Goal: Task Accomplishment & Management: Use online tool/utility

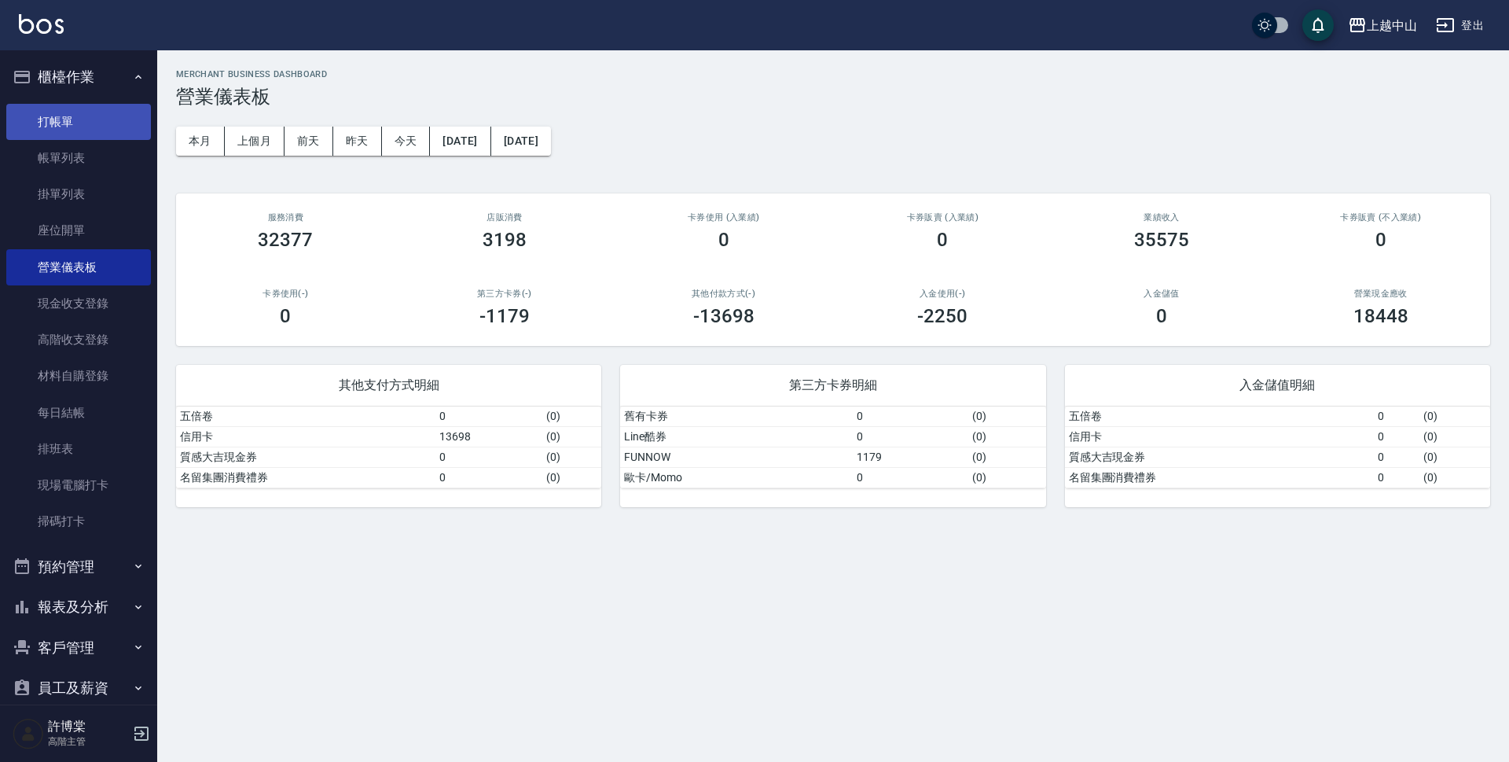
click at [90, 125] on link "打帳單" at bounding box center [78, 122] width 145 height 36
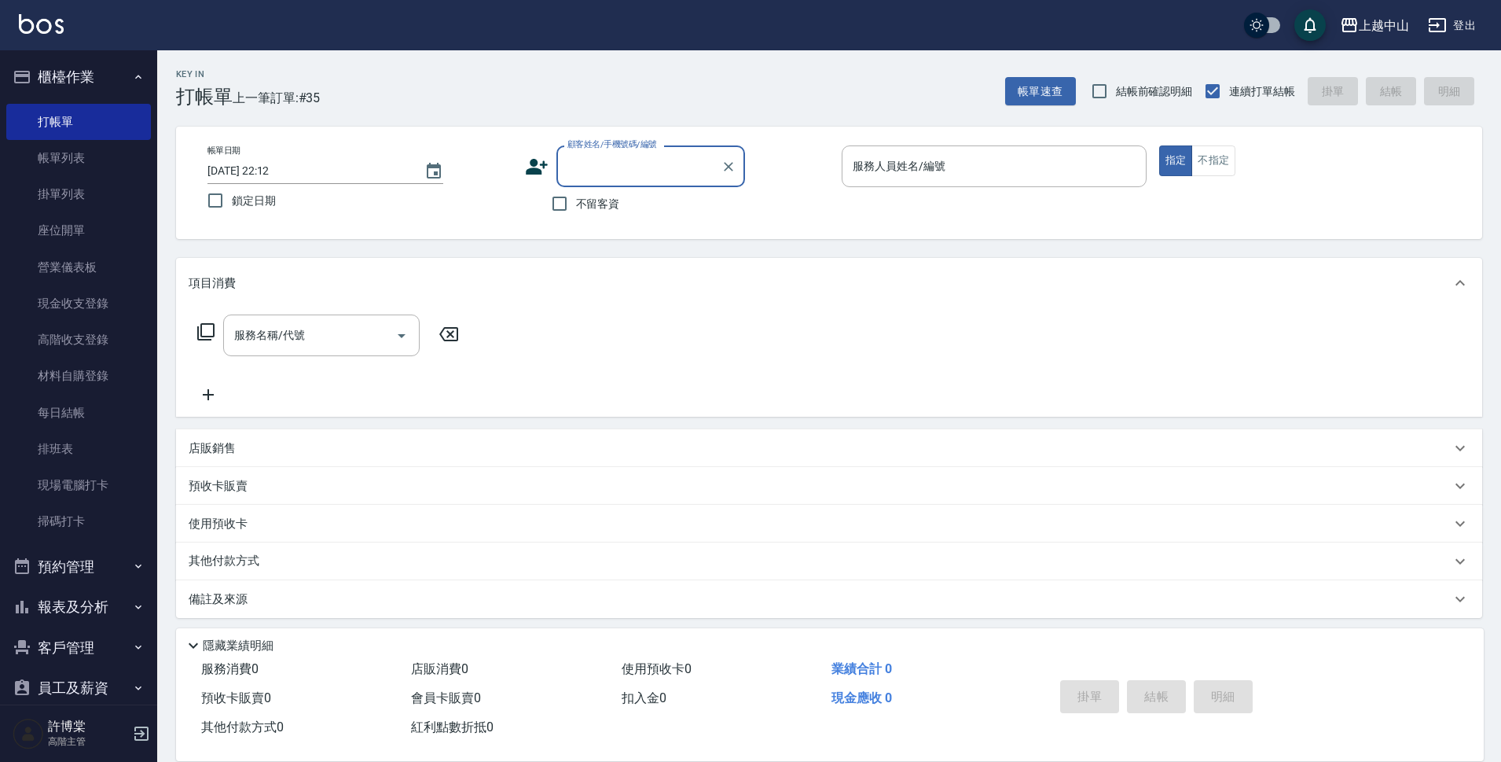
click at [620, 149] on label "顧客姓名/手機號碼/編號" at bounding box center [612, 144] width 90 height 12
click at [620, 152] on input "顧客姓名/手機號碼/編號" at bounding box center [639, 166] width 151 height 28
type input "g"
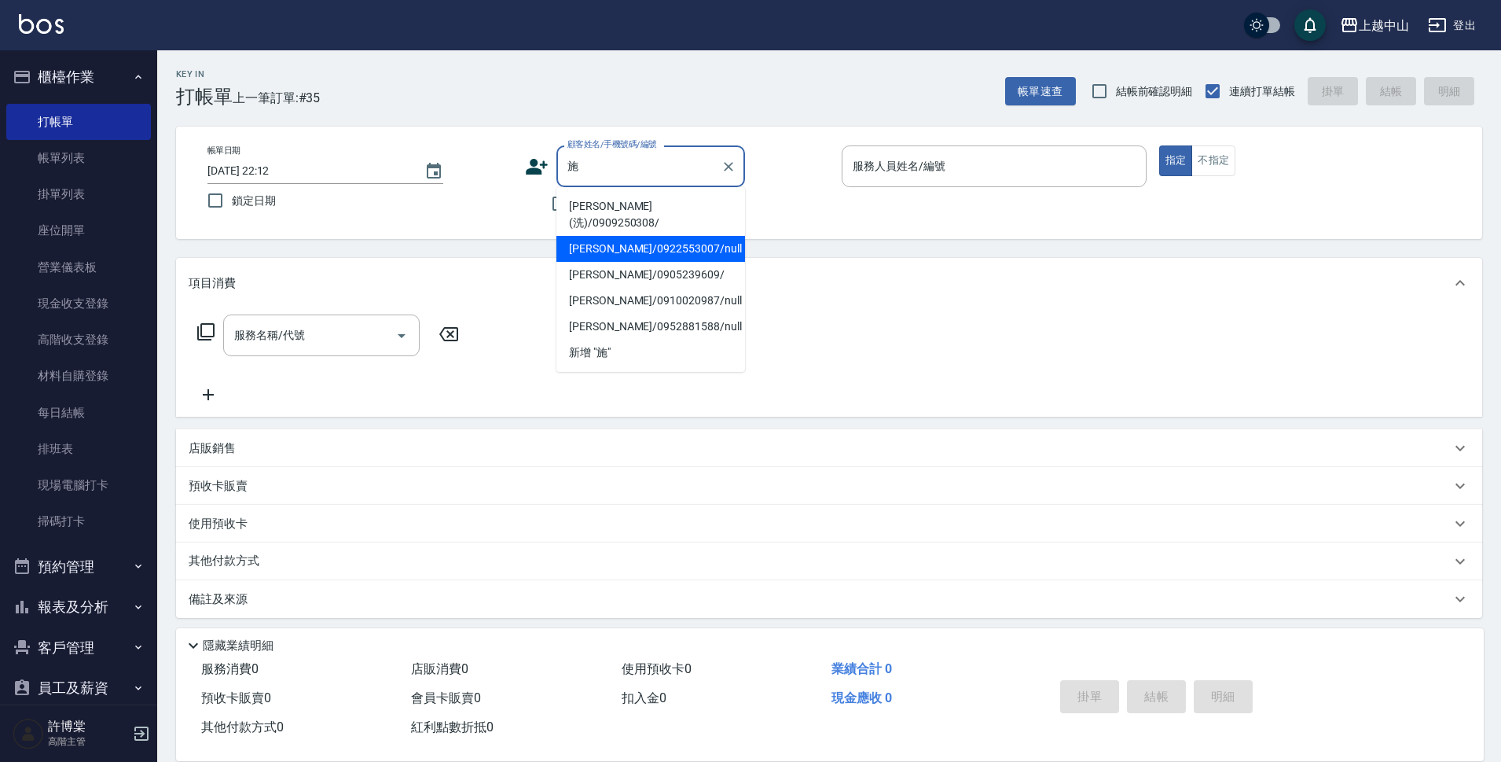
click at [641, 236] on li "[PERSON_NAME]/0922553007/null" at bounding box center [650, 249] width 189 height 26
type input "[PERSON_NAME]/0922553007/null"
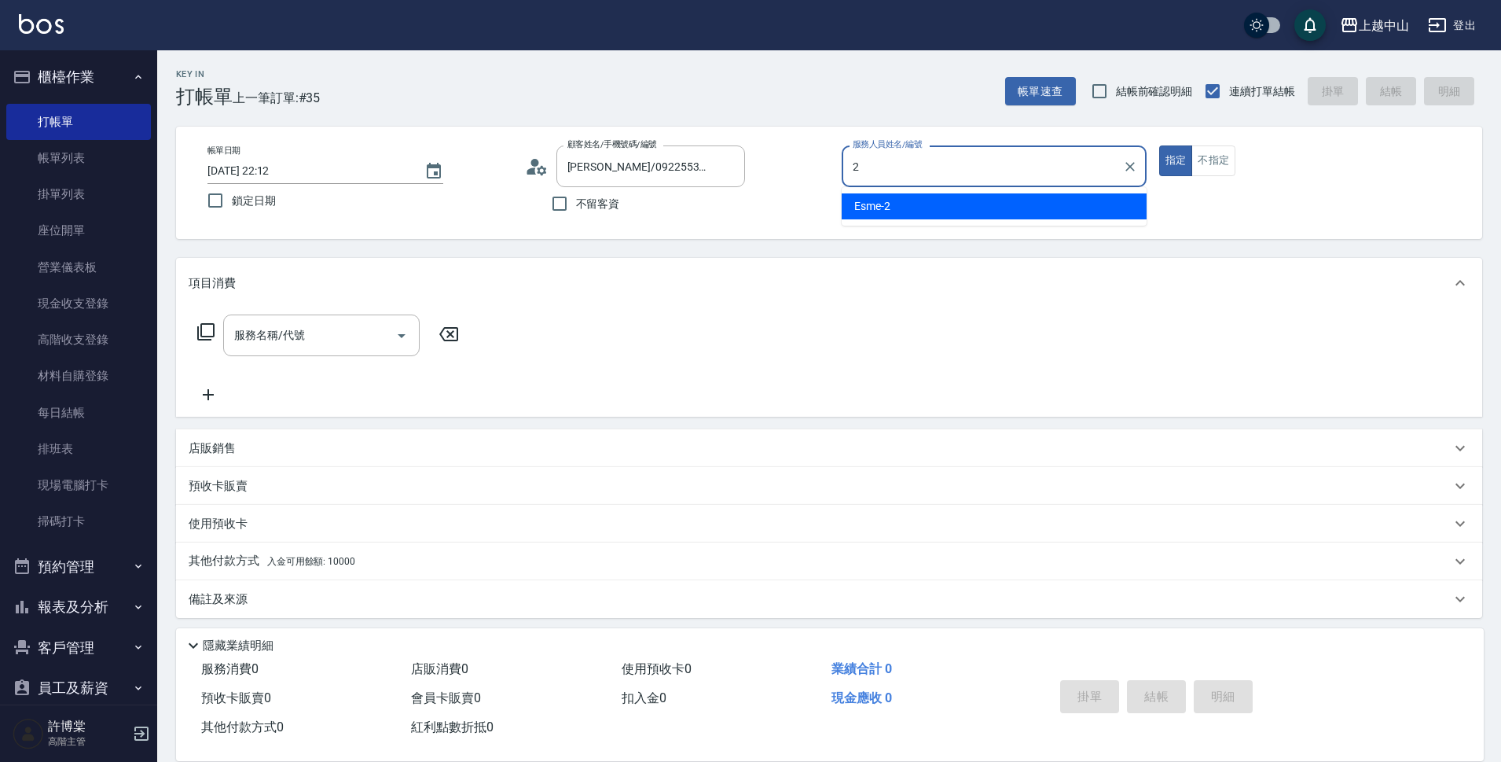
type input "Esme-2"
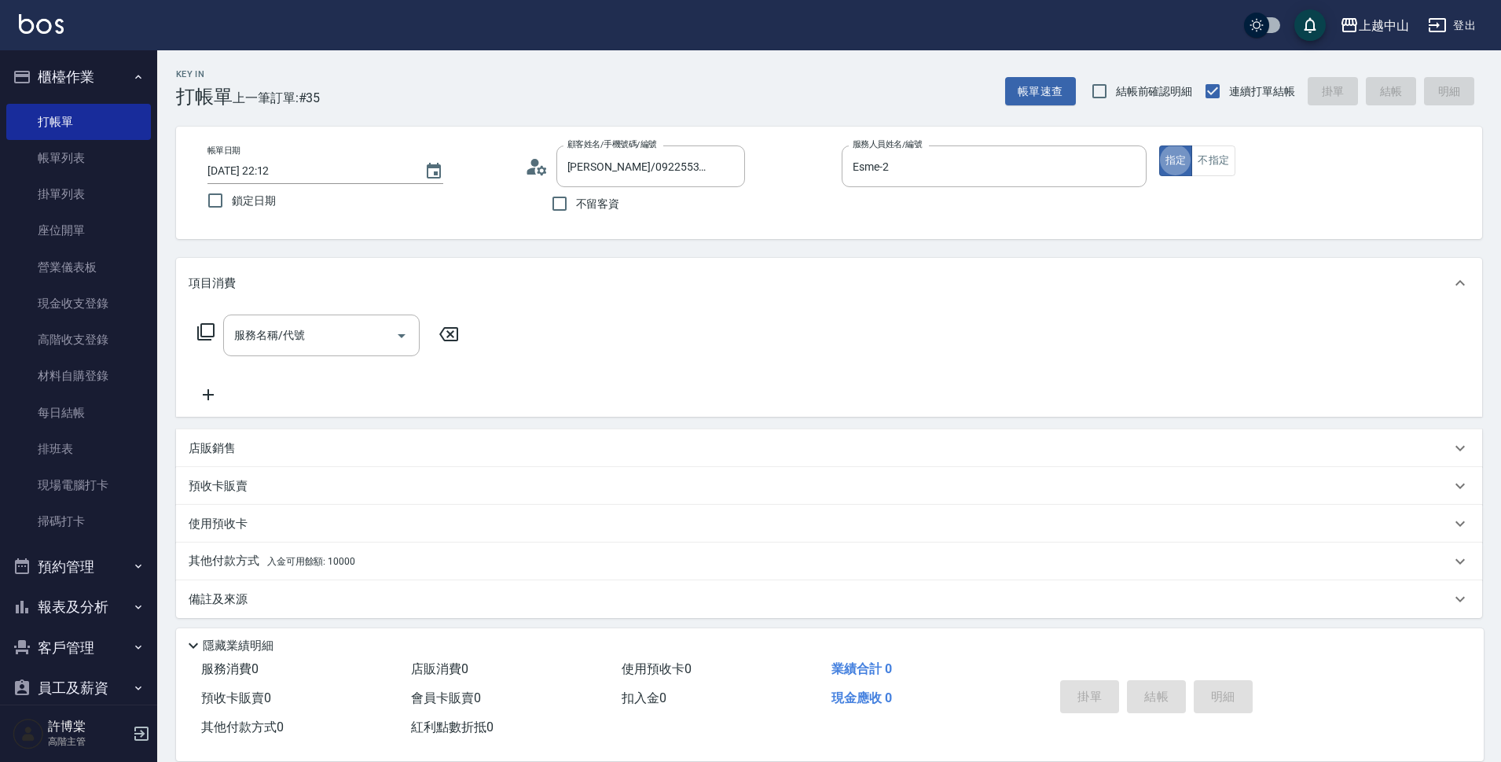
type button "true"
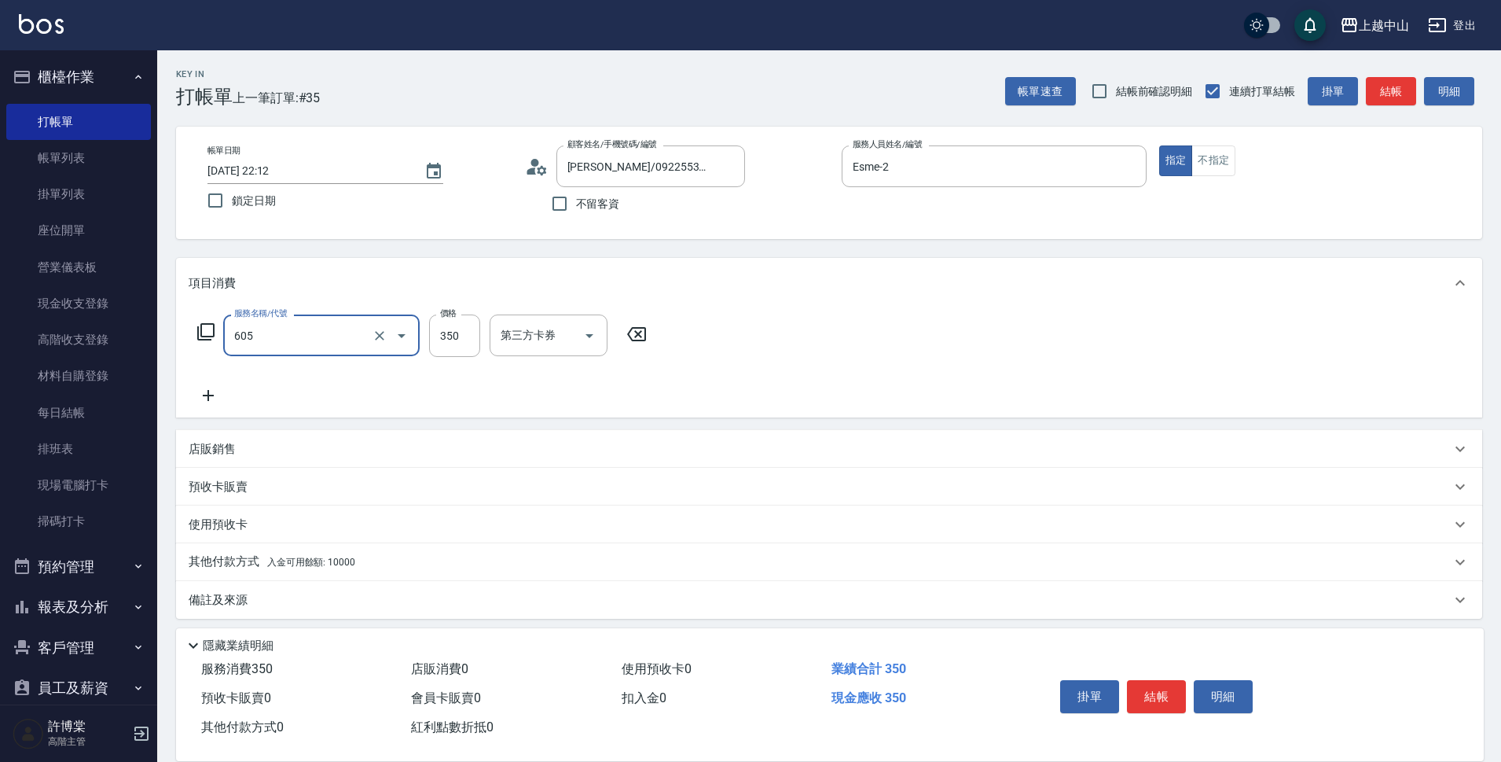
type input "洗髮 (女)(605)"
type input "鴨鴨-30"
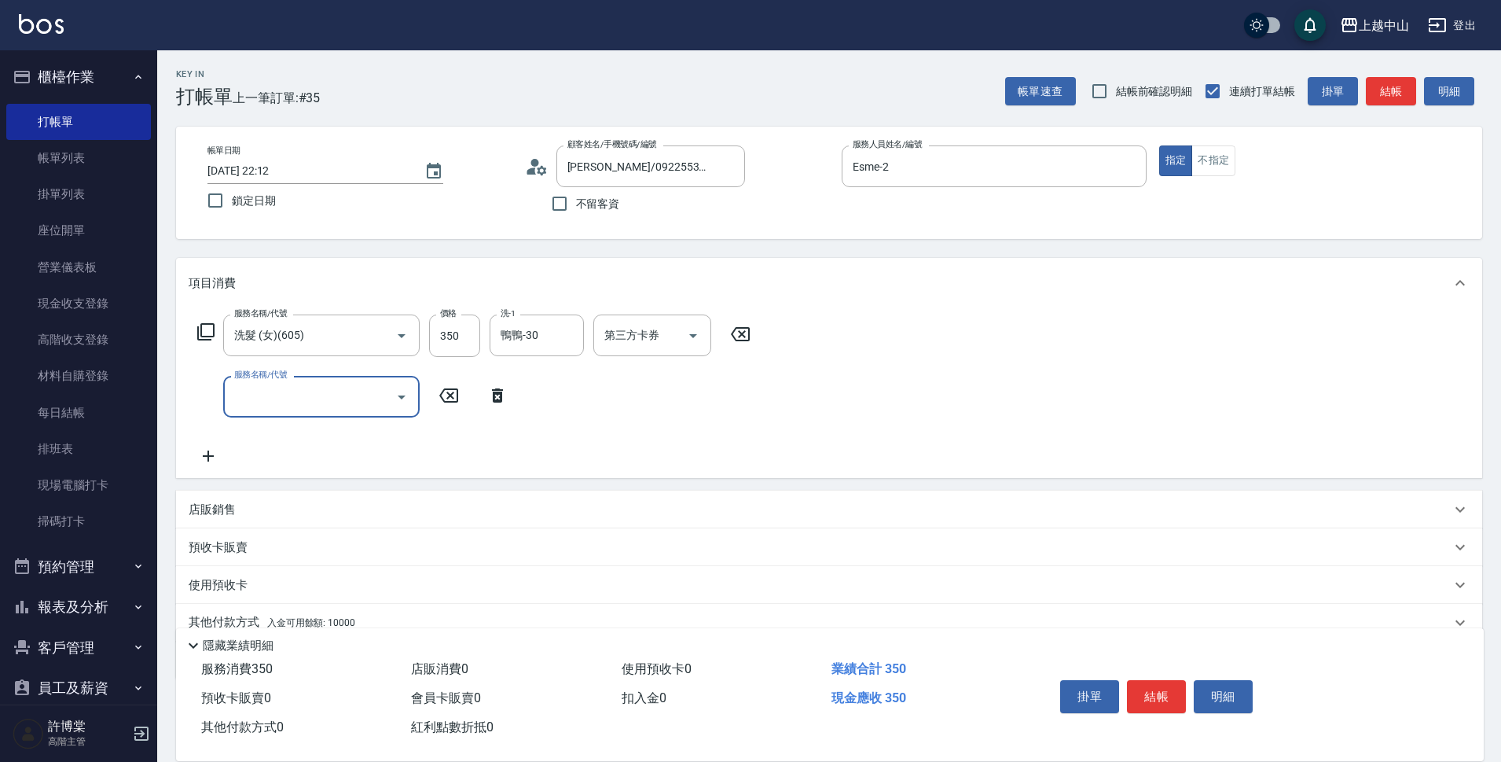
scroll to position [68, 0]
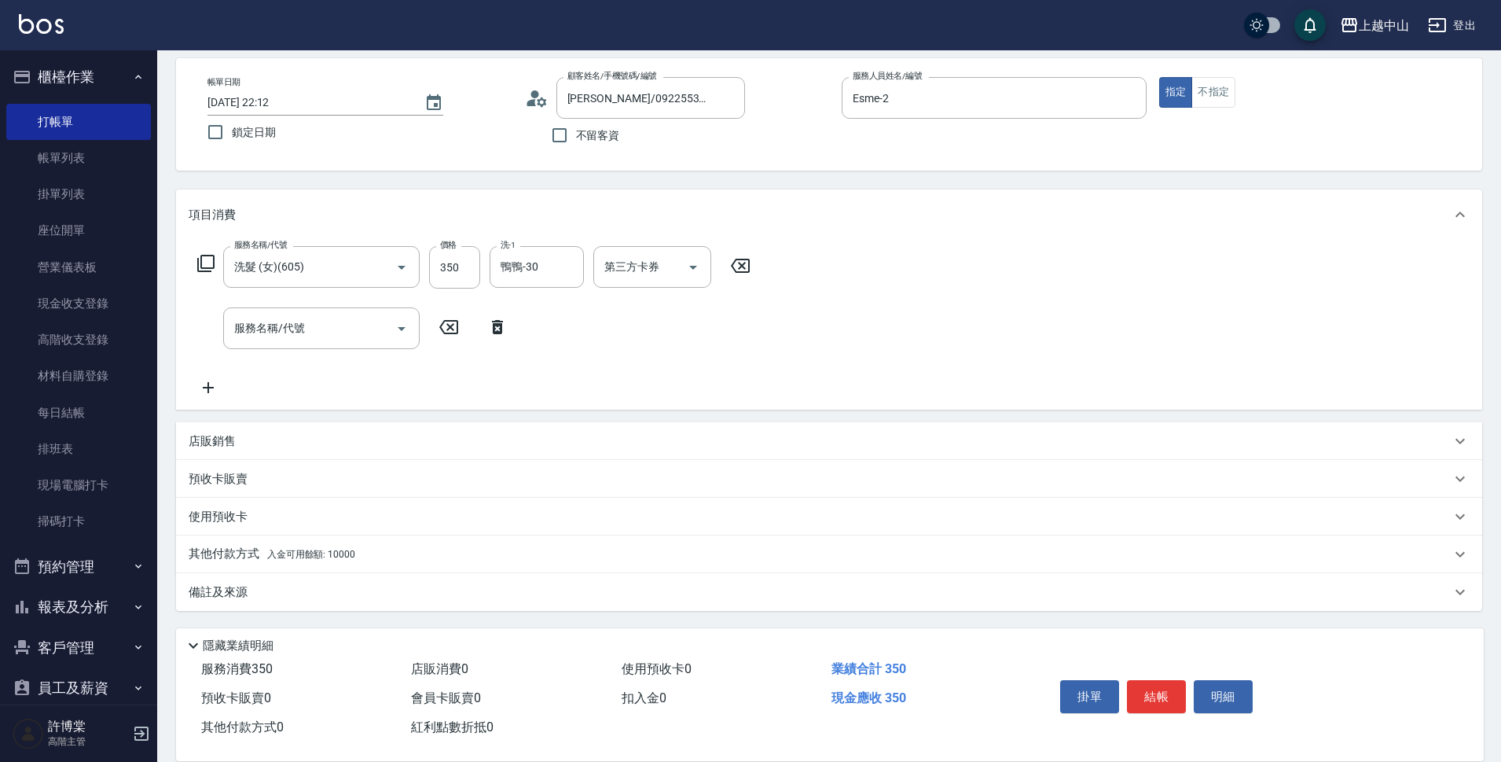
click at [320, 549] on span "入金可用餘額: 10000" at bounding box center [311, 554] width 88 height 11
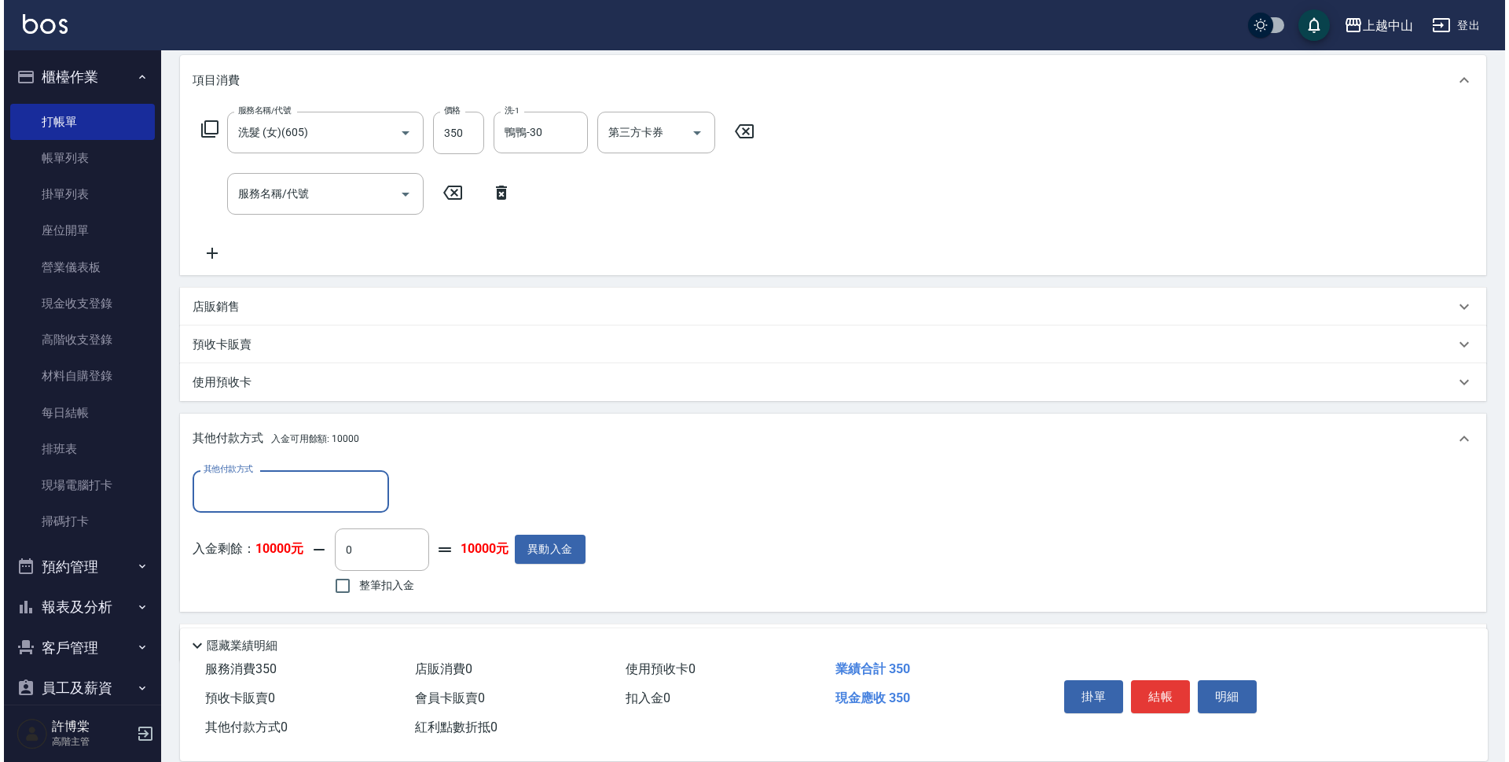
scroll to position [205, 0]
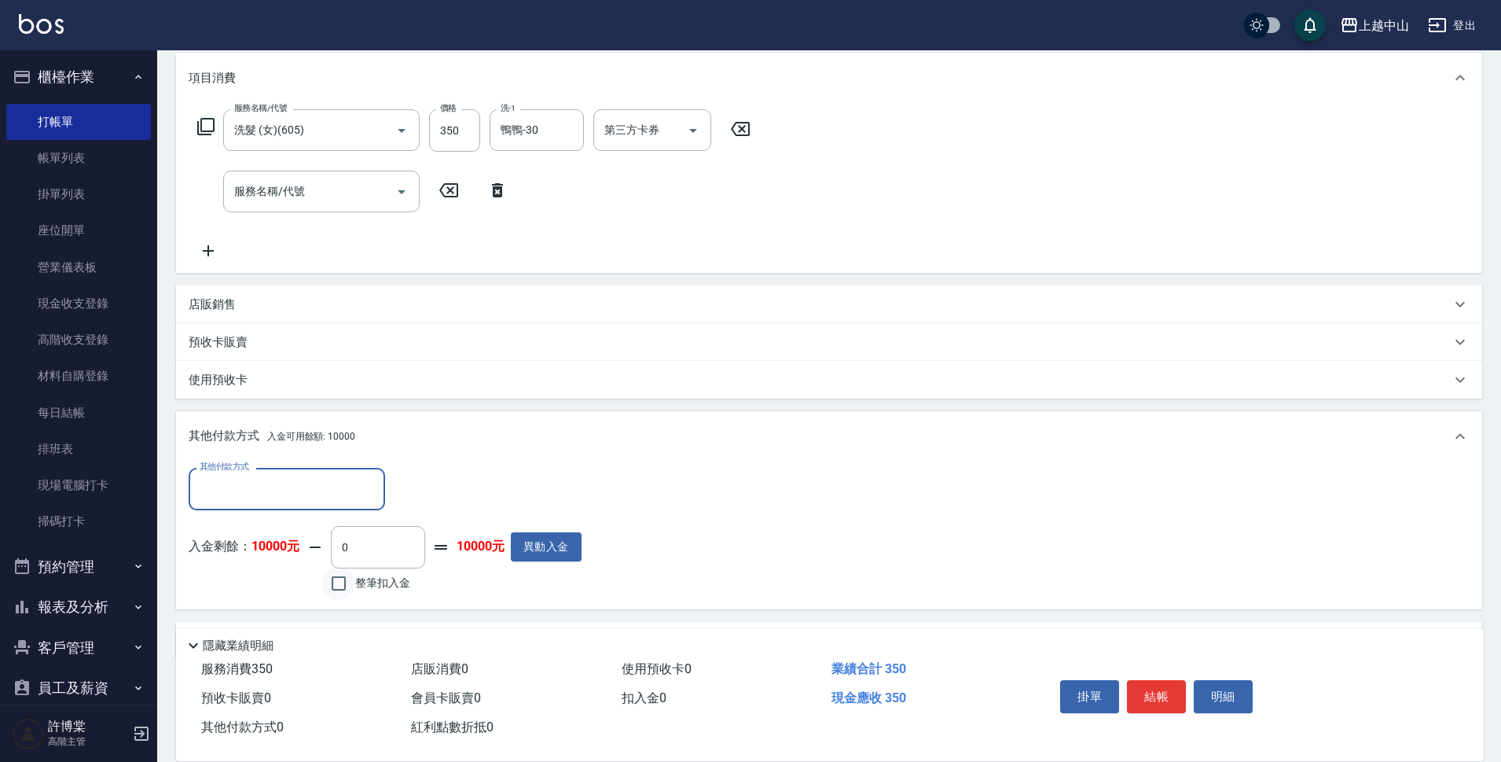
click at [336, 585] on input "整筆扣入金" at bounding box center [338, 583] width 33 height 33
checkbox input "true"
type input "350"
click at [1204, 686] on button "明細" at bounding box center [1223, 696] width 59 height 33
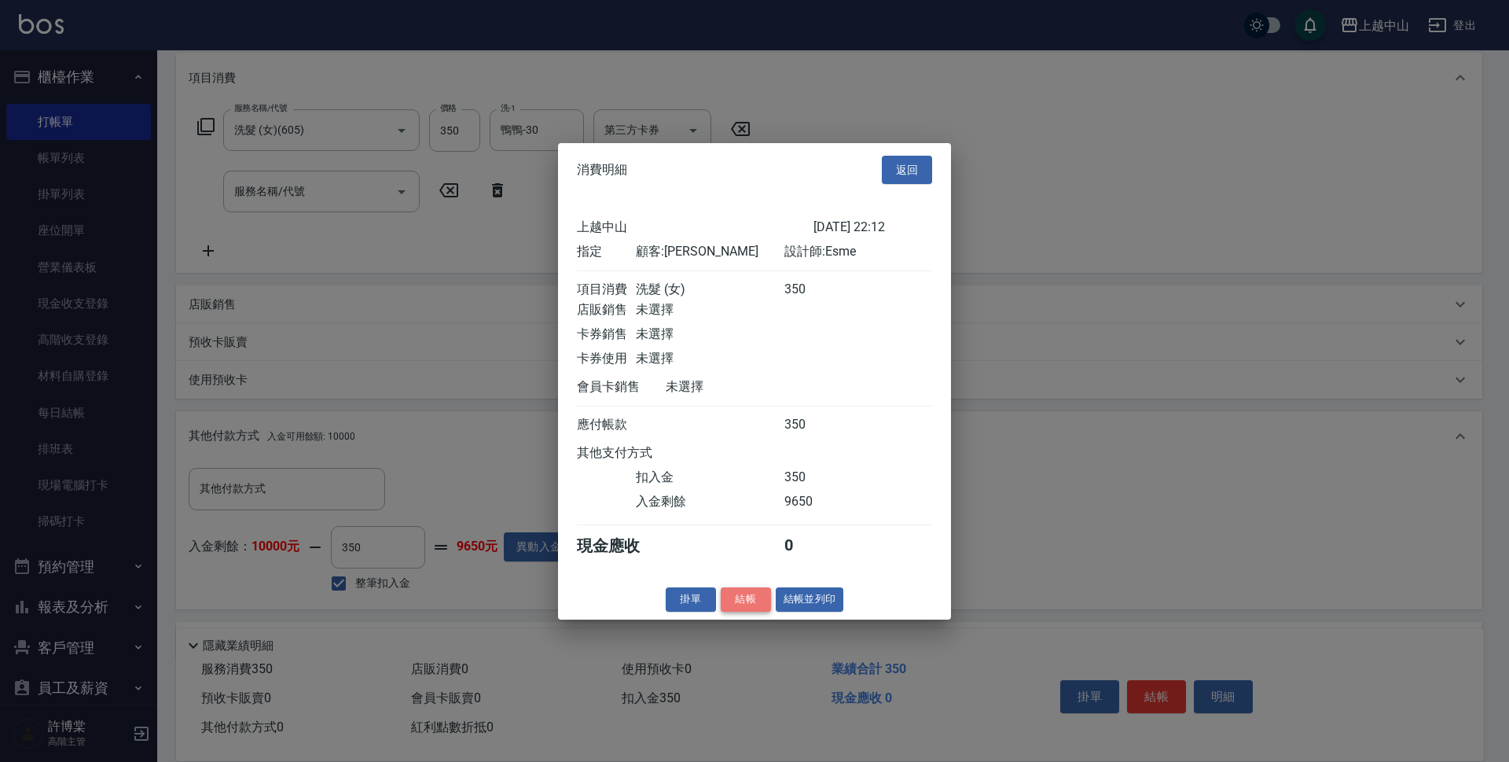
click at [762, 611] on button "結帳" at bounding box center [746, 599] width 50 height 24
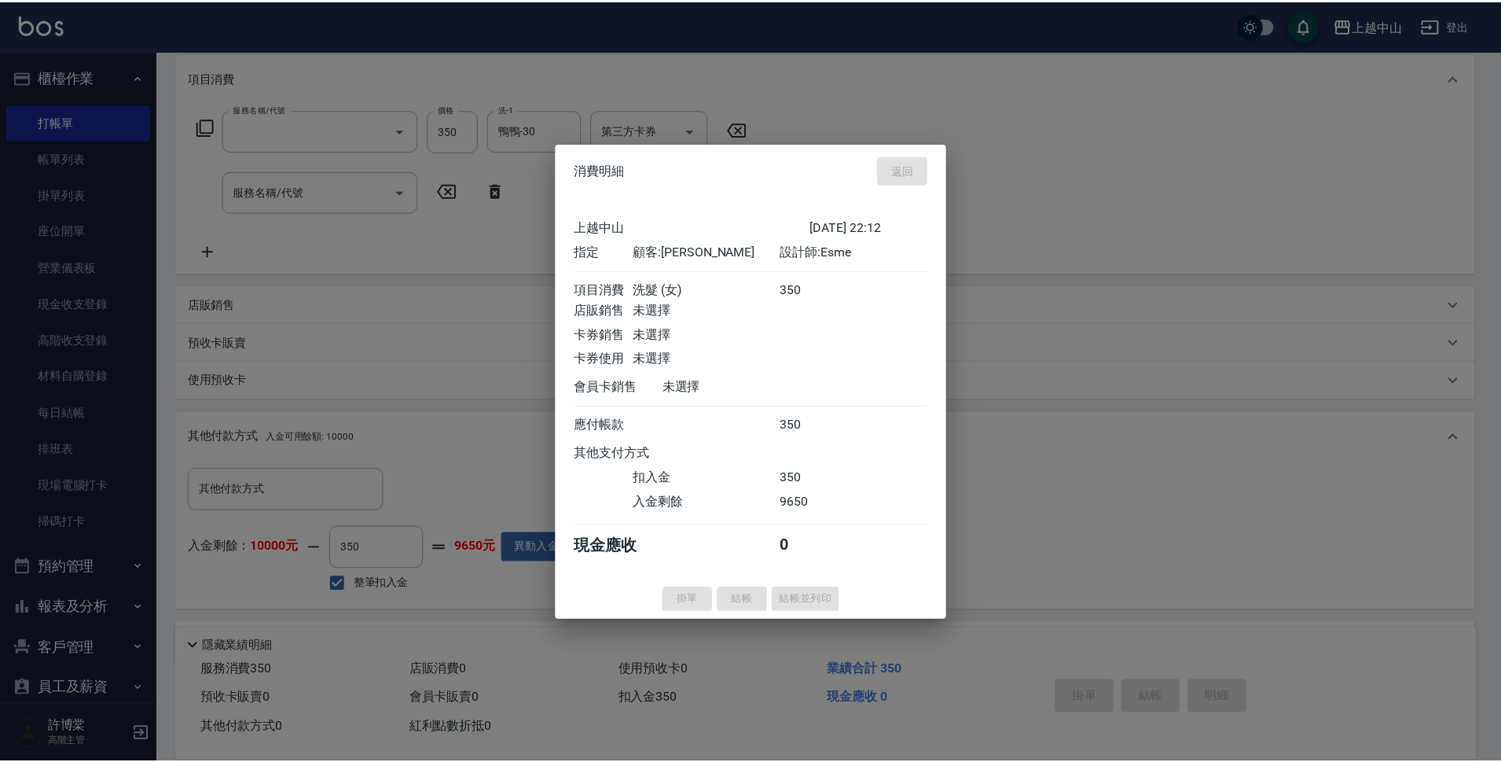
scroll to position [0, 0]
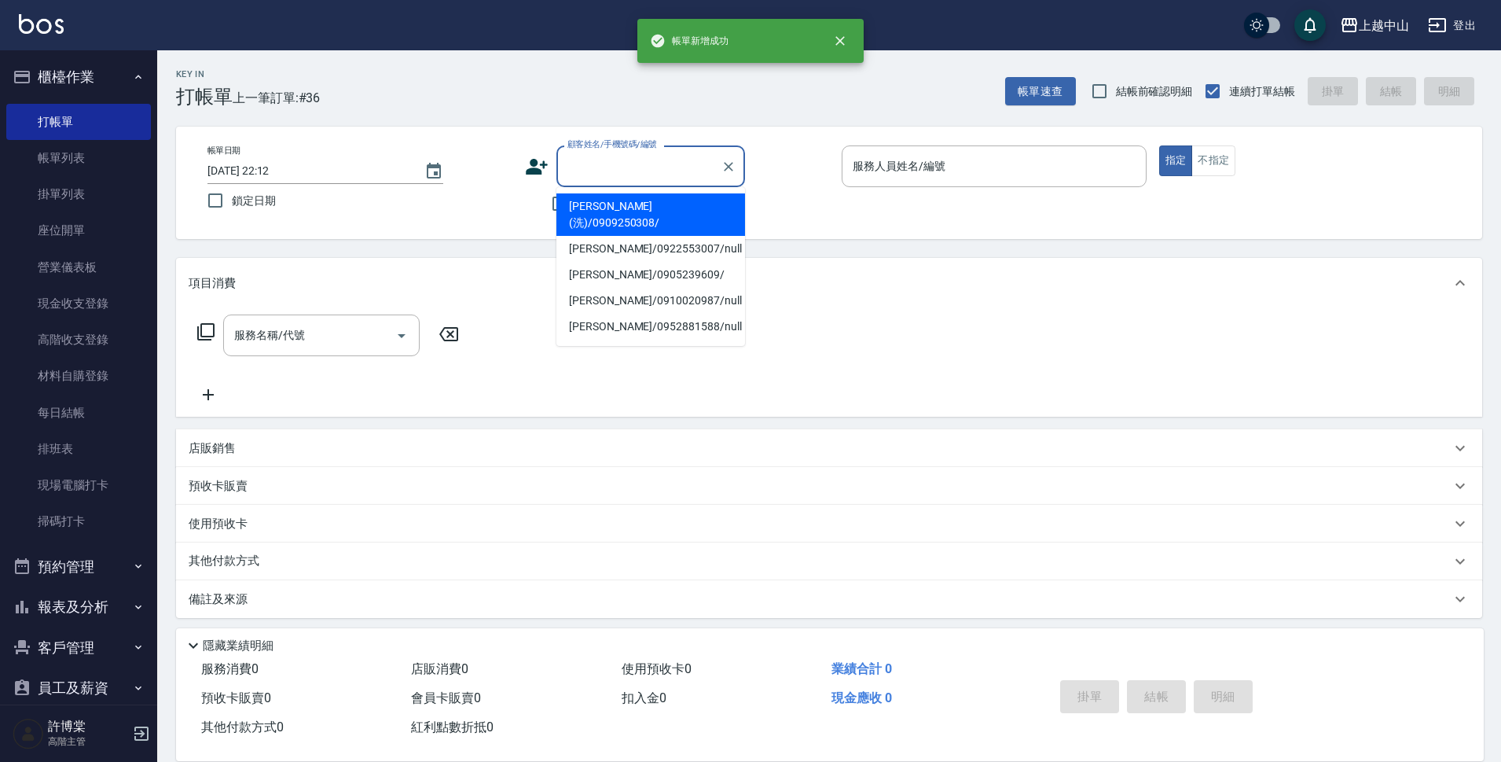
click at [625, 178] on input "顧客姓名/手機號碼/編號" at bounding box center [639, 166] width 151 height 28
click at [652, 215] on li "[PERSON_NAME](洗)/0909250308/" at bounding box center [650, 214] width 189 height 42
type input "[PERSON_NAME](洗)/0909250308/"
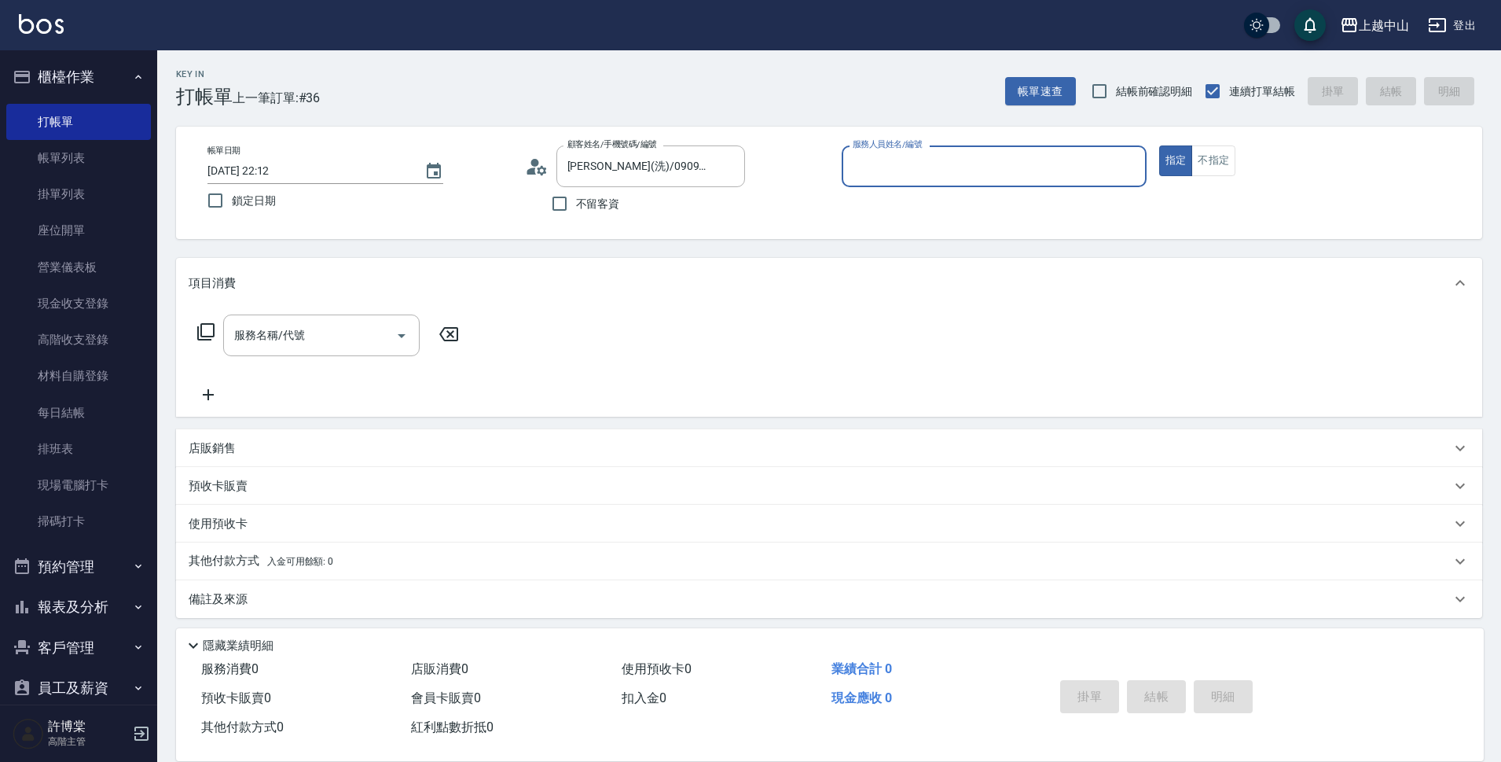
click at [394, 565] on div "其他付款方式 入金可用餘額: 0" at bounding box center [820, 561] width 1262 height 17
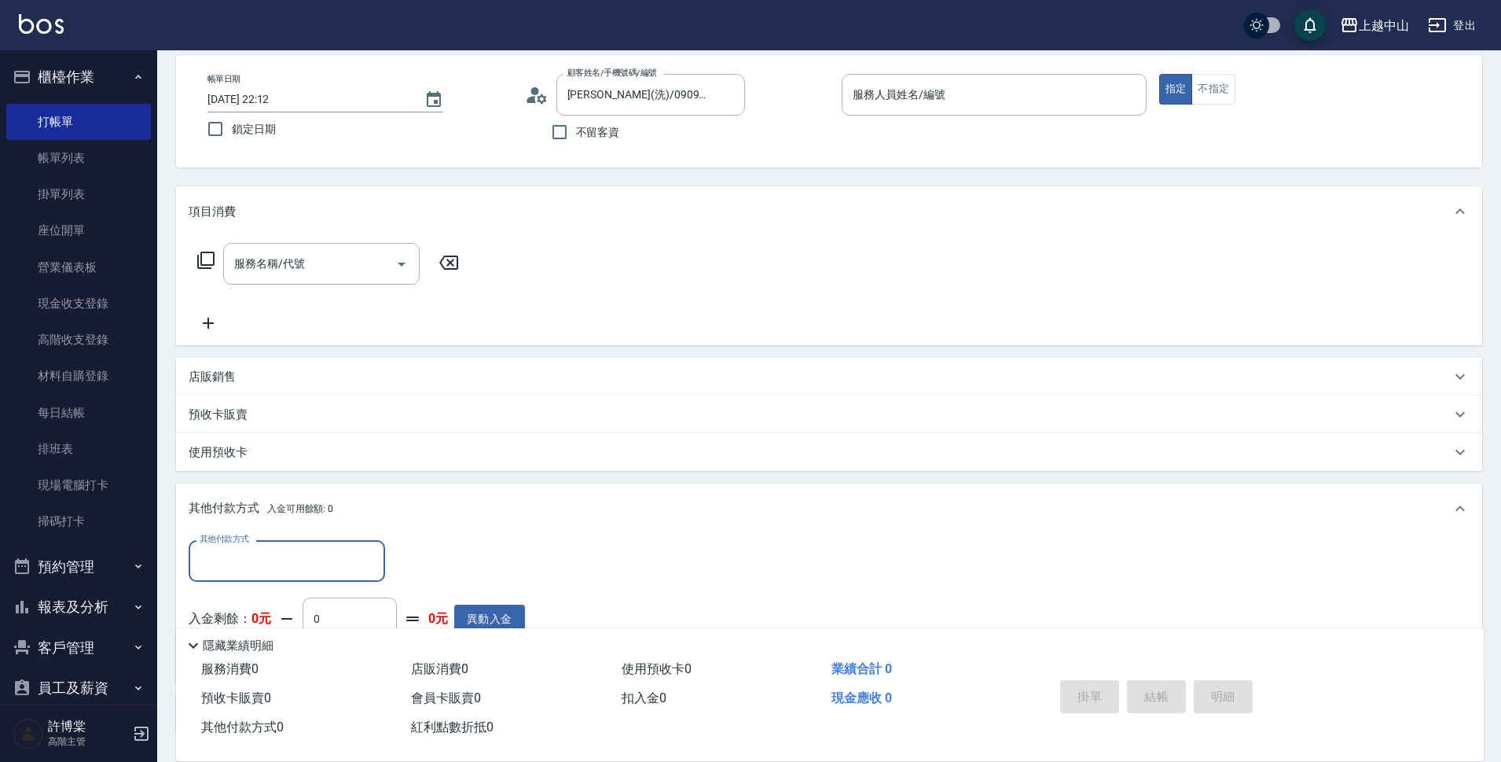
scroll to position [61, 0]
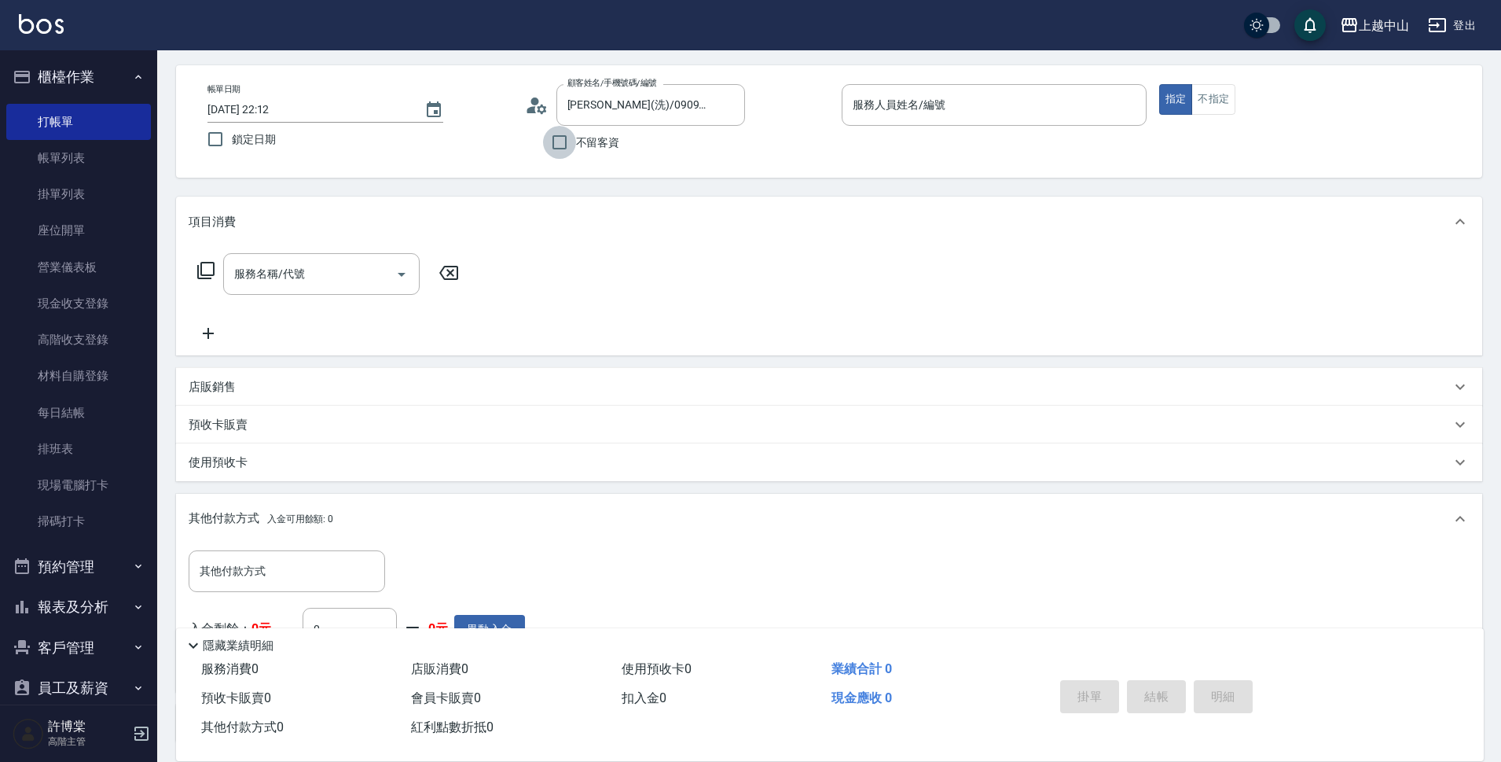
click at [551, 142] on input "不留客資" at bounding box center [559, 142] width 33 height 33
checkbox input "true"
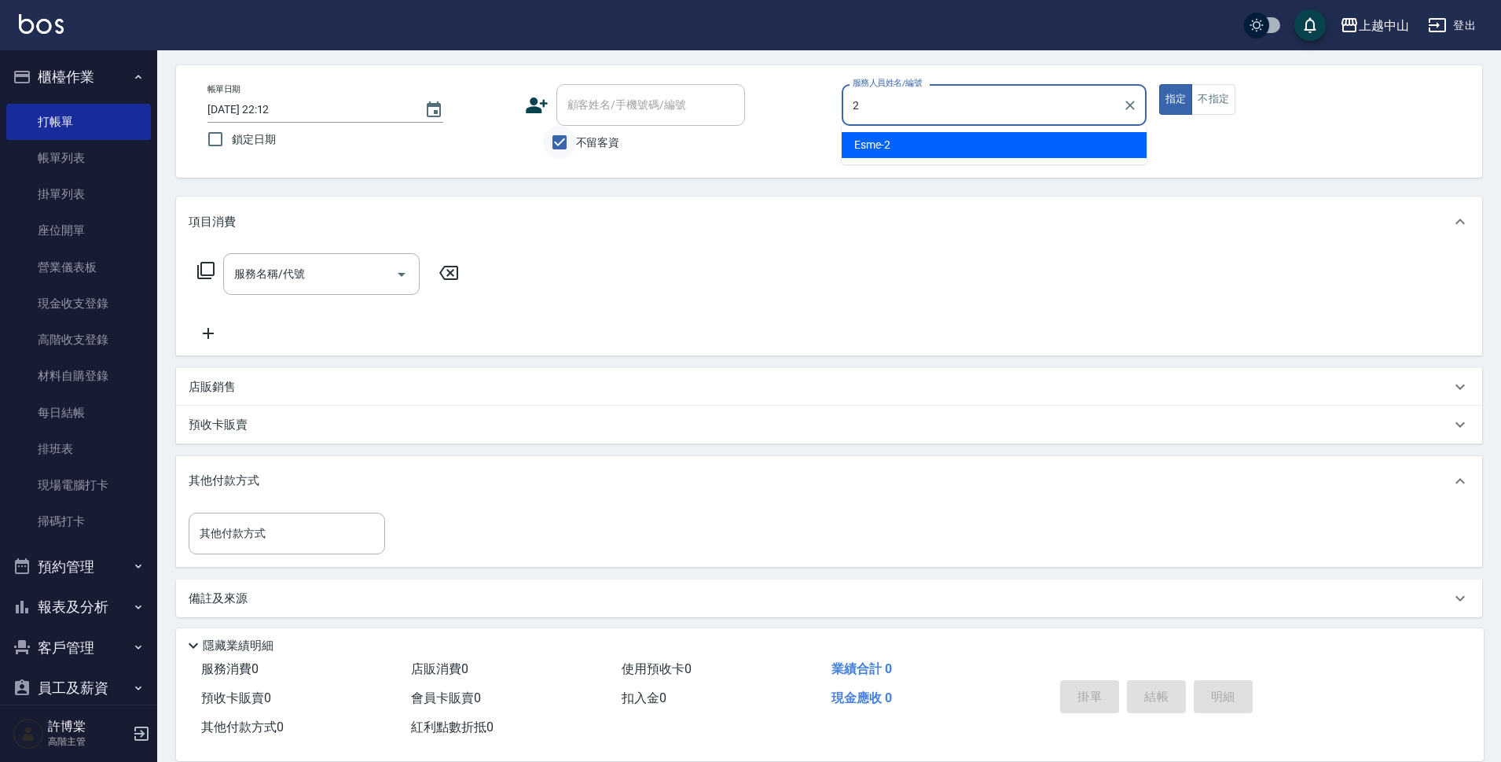
type input "Esme-2"
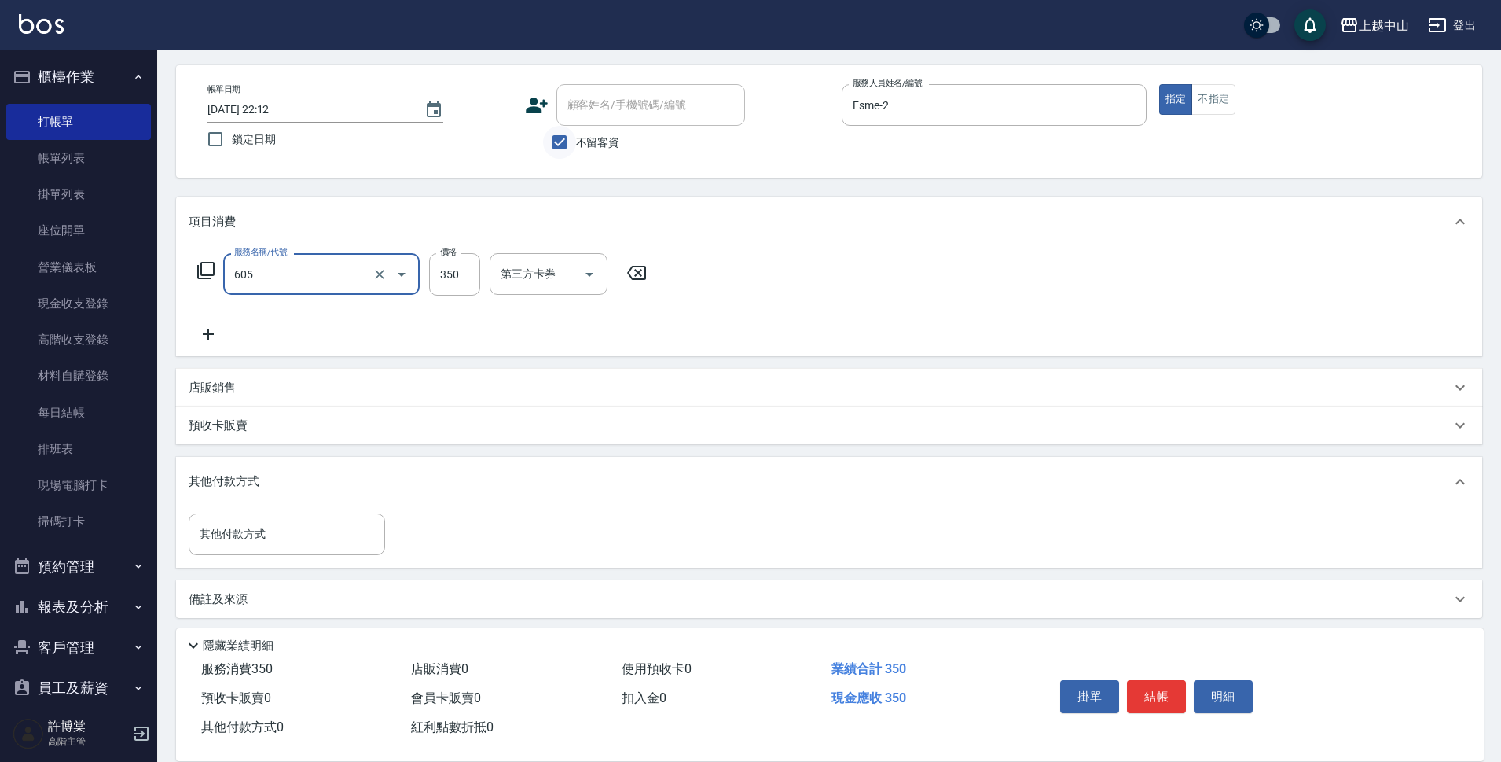
type input "洗髮 (女)(605)"
type input "400"
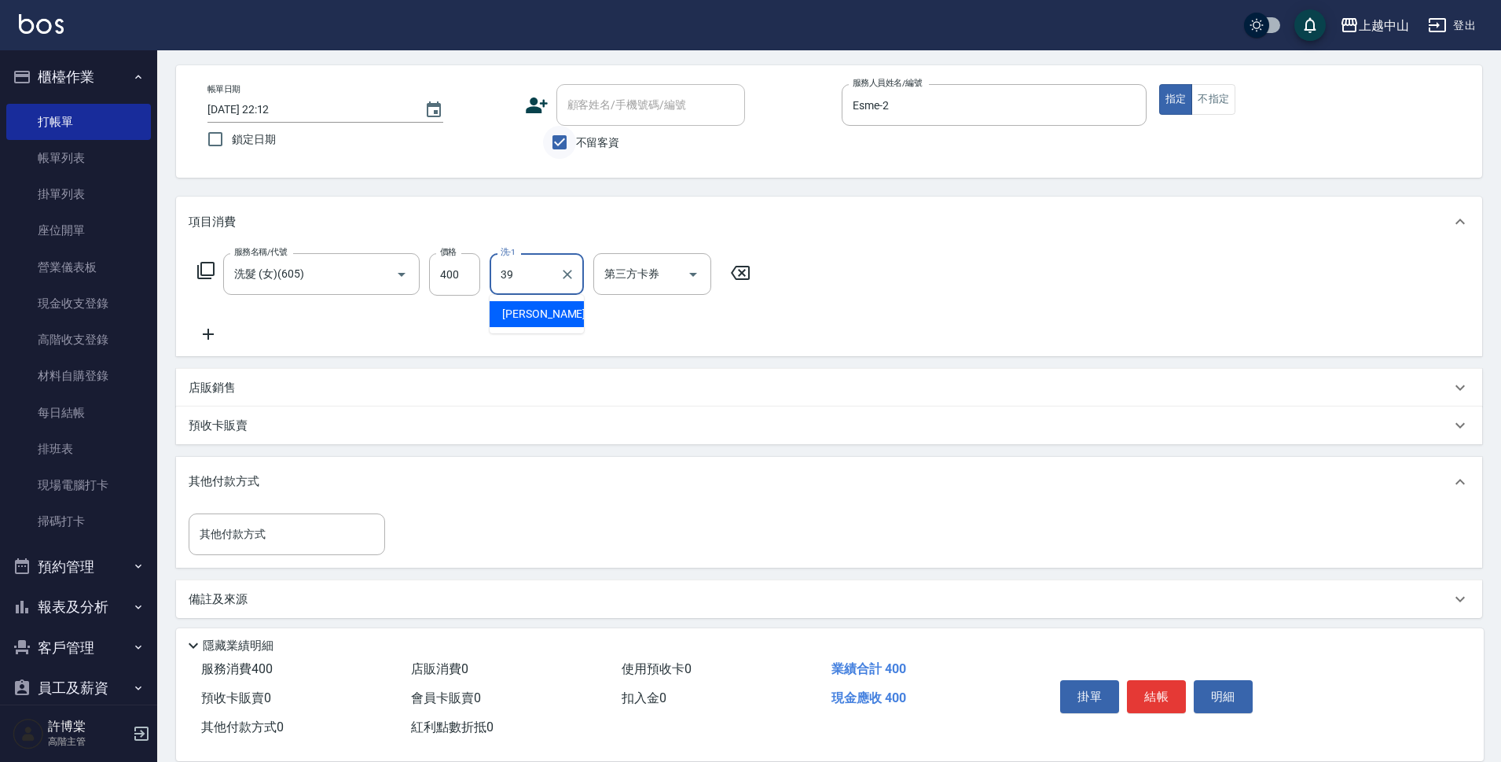
type input "[PERSON_NAME]-39"
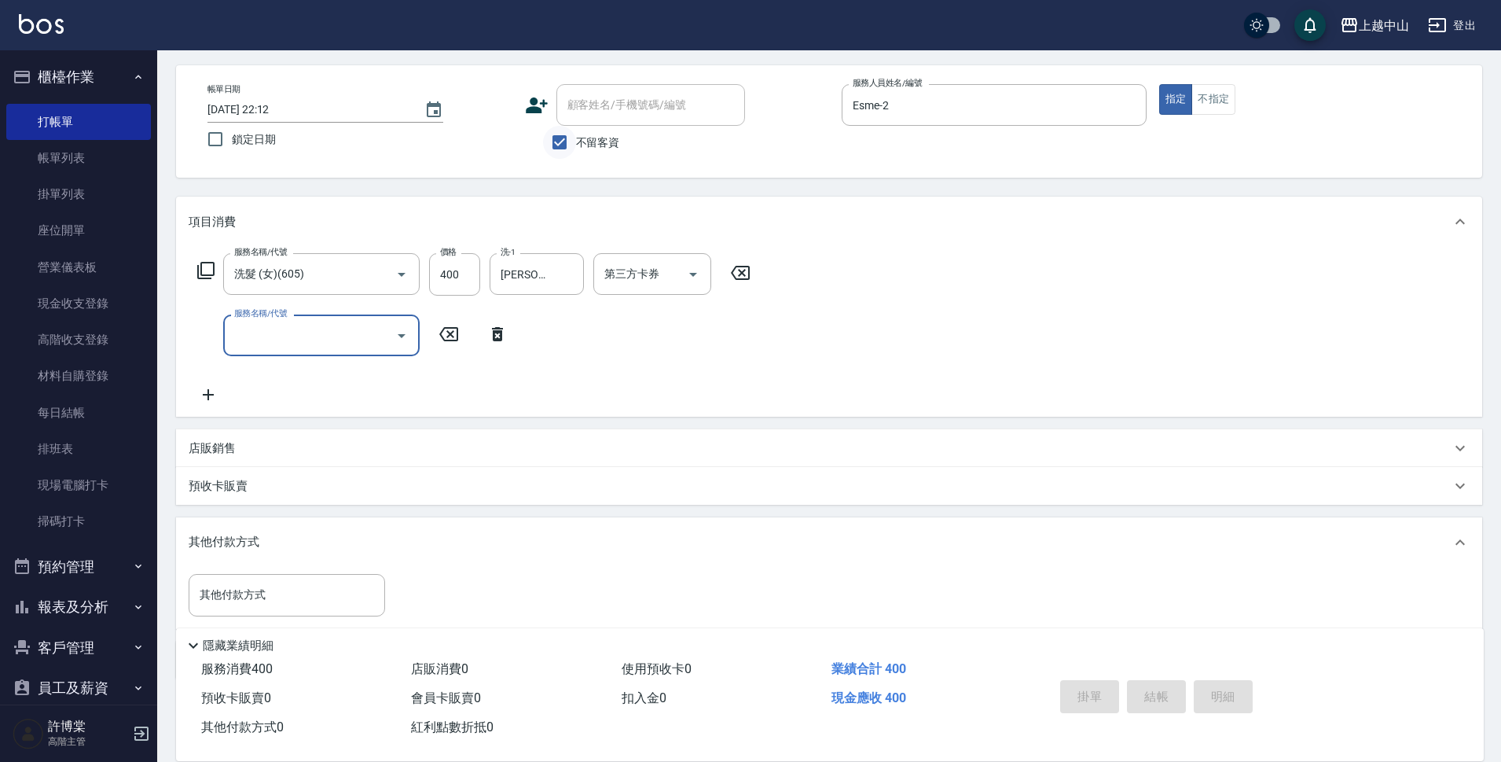
type input "[DATE] 22:13"
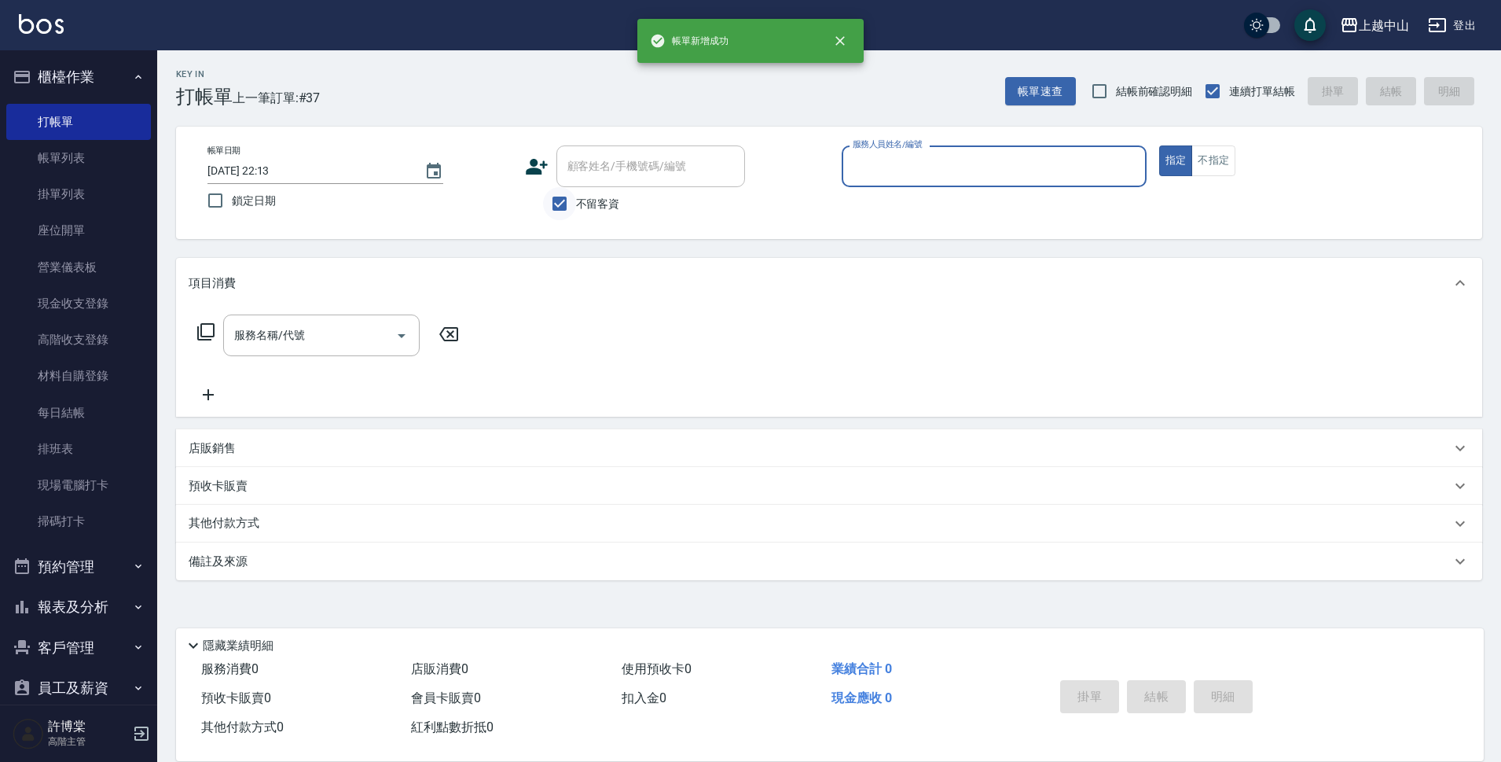
scroll to position [0, 0]
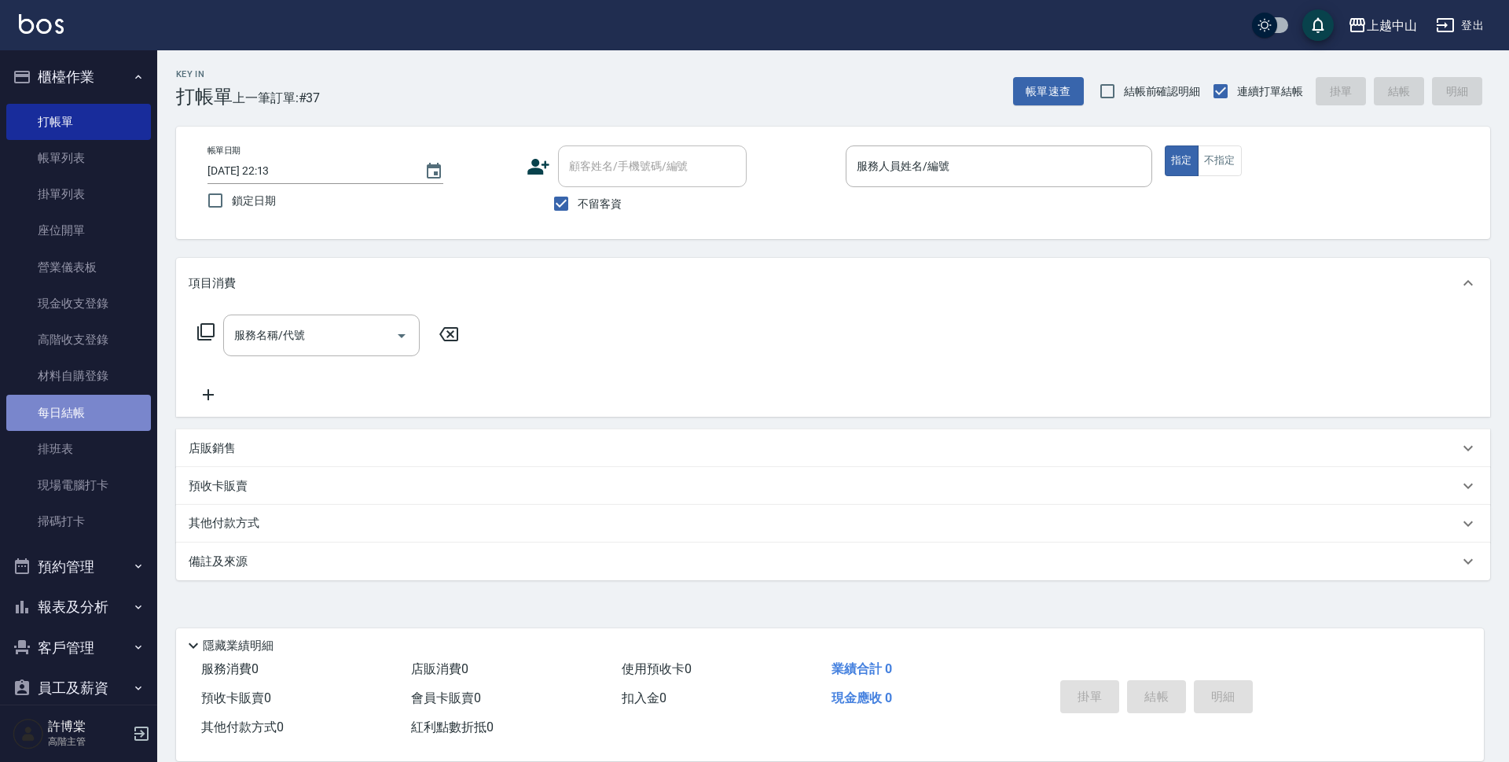
click at [111, 410] on link "每日結帳" at bounding box center [78, 413] width 145 height 36
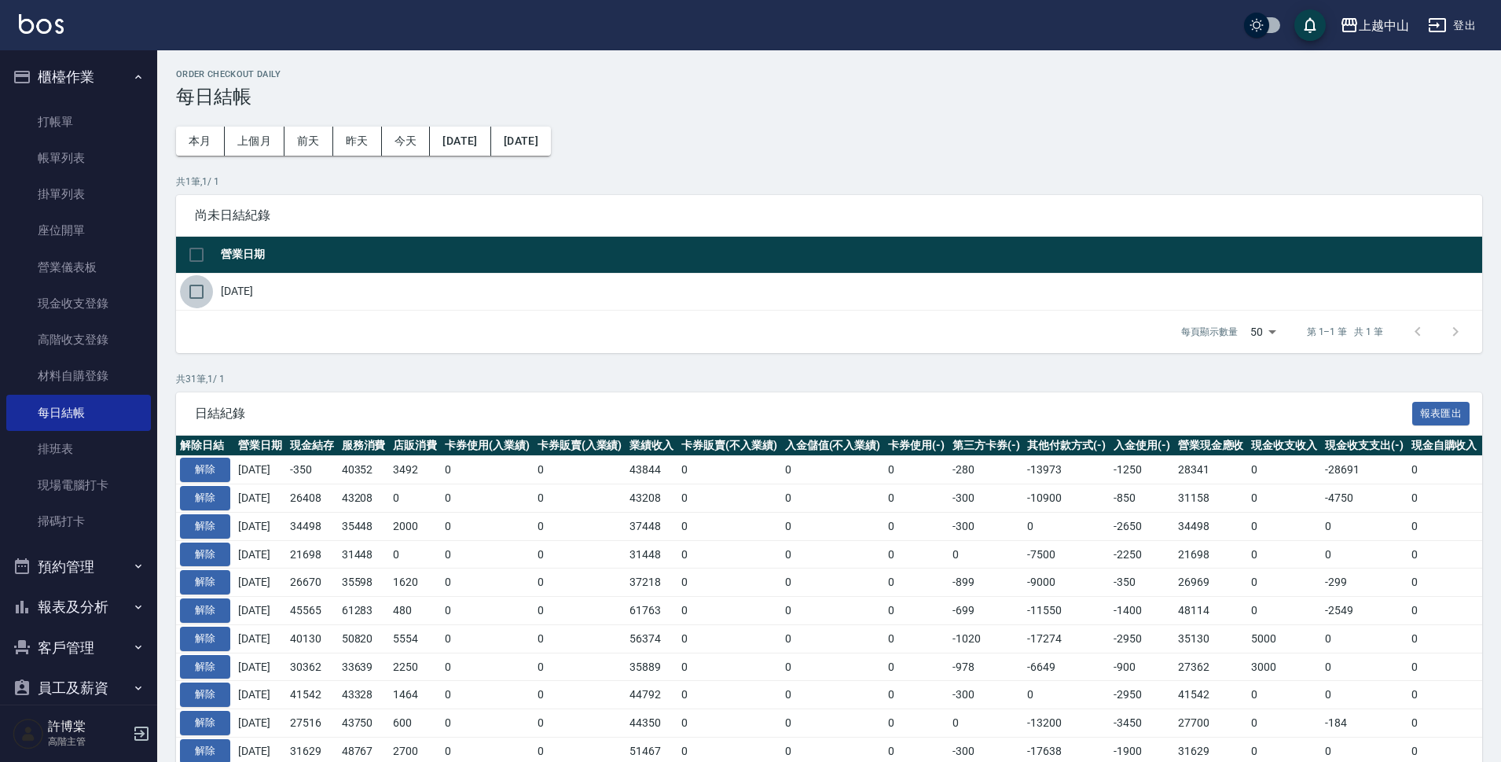
click at [204, 285] on input "checkbox" at bounding box center [196, 291] width 33 height 33
checkbox input "true"
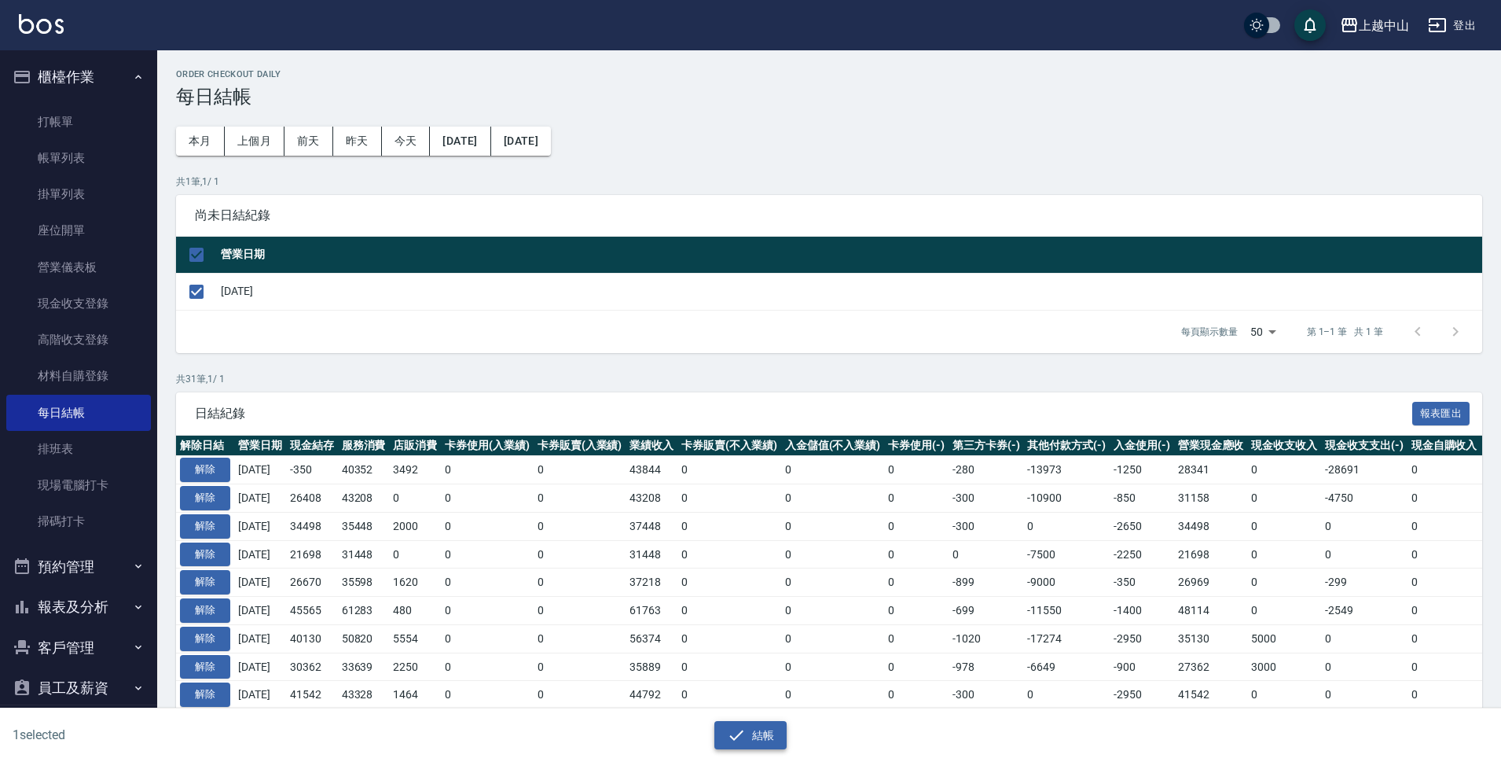
click at [754, 739] on button "結帳" at bounding box center [750, 735] width 73 height 29
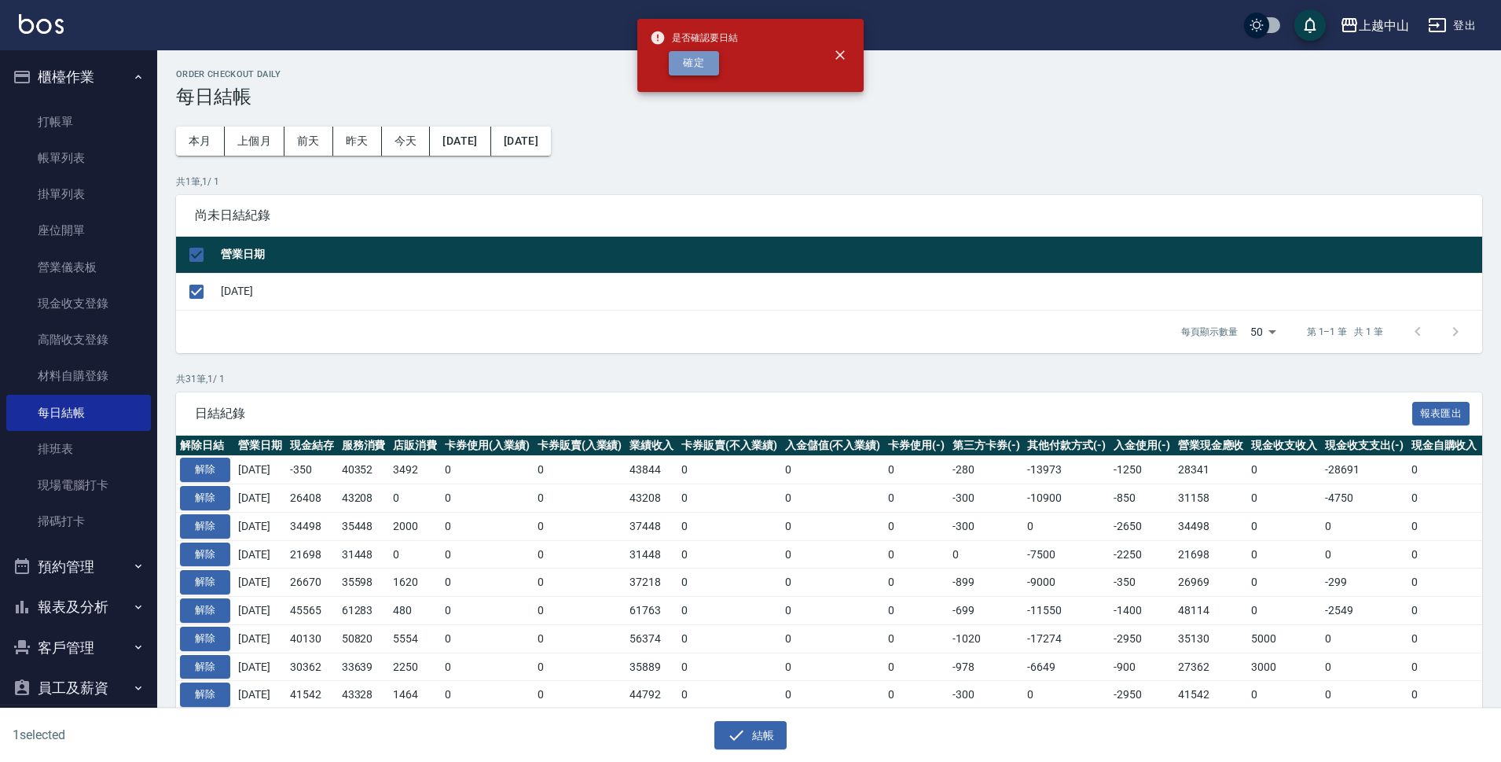
click at [697, 71] on button "確定" at bounding box center [694, 63] width 50 height 24
checkbox input "false"
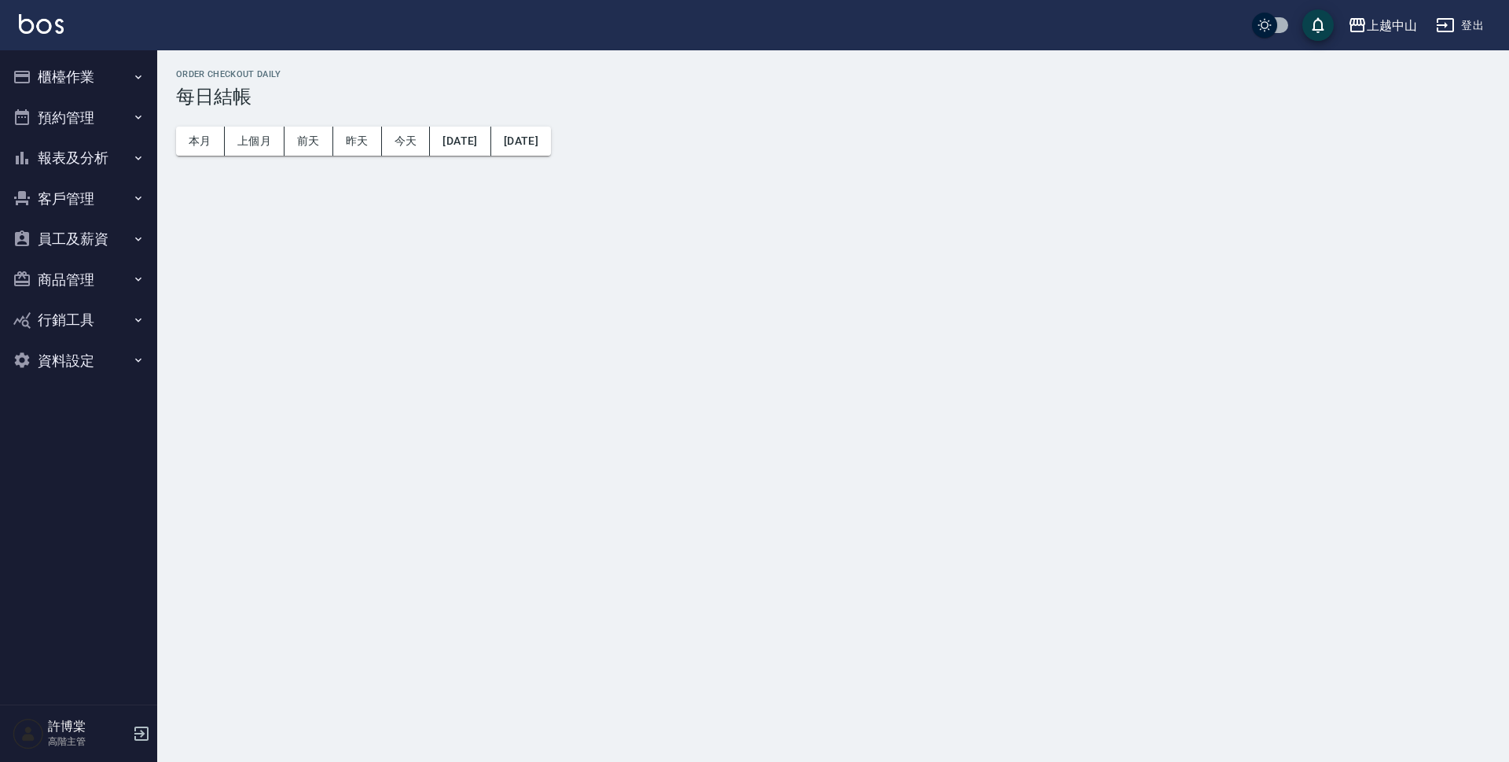
click at [130, 167] on button "報表及分析" at bounding box center [78, 158] width 145 height 41
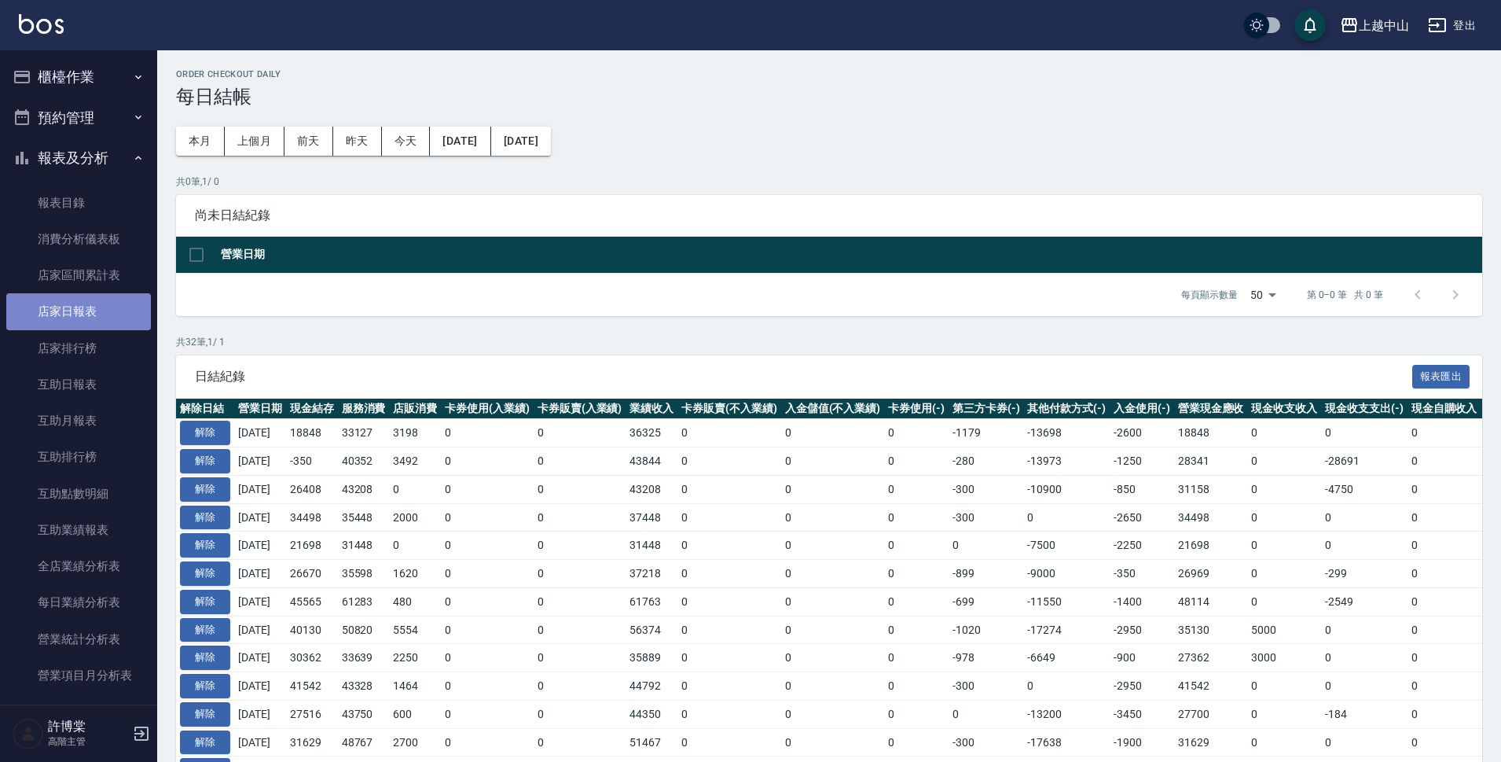
click at [118, 303] on link "店家日報表" at bounding box center [78, 311] width 145 height 36
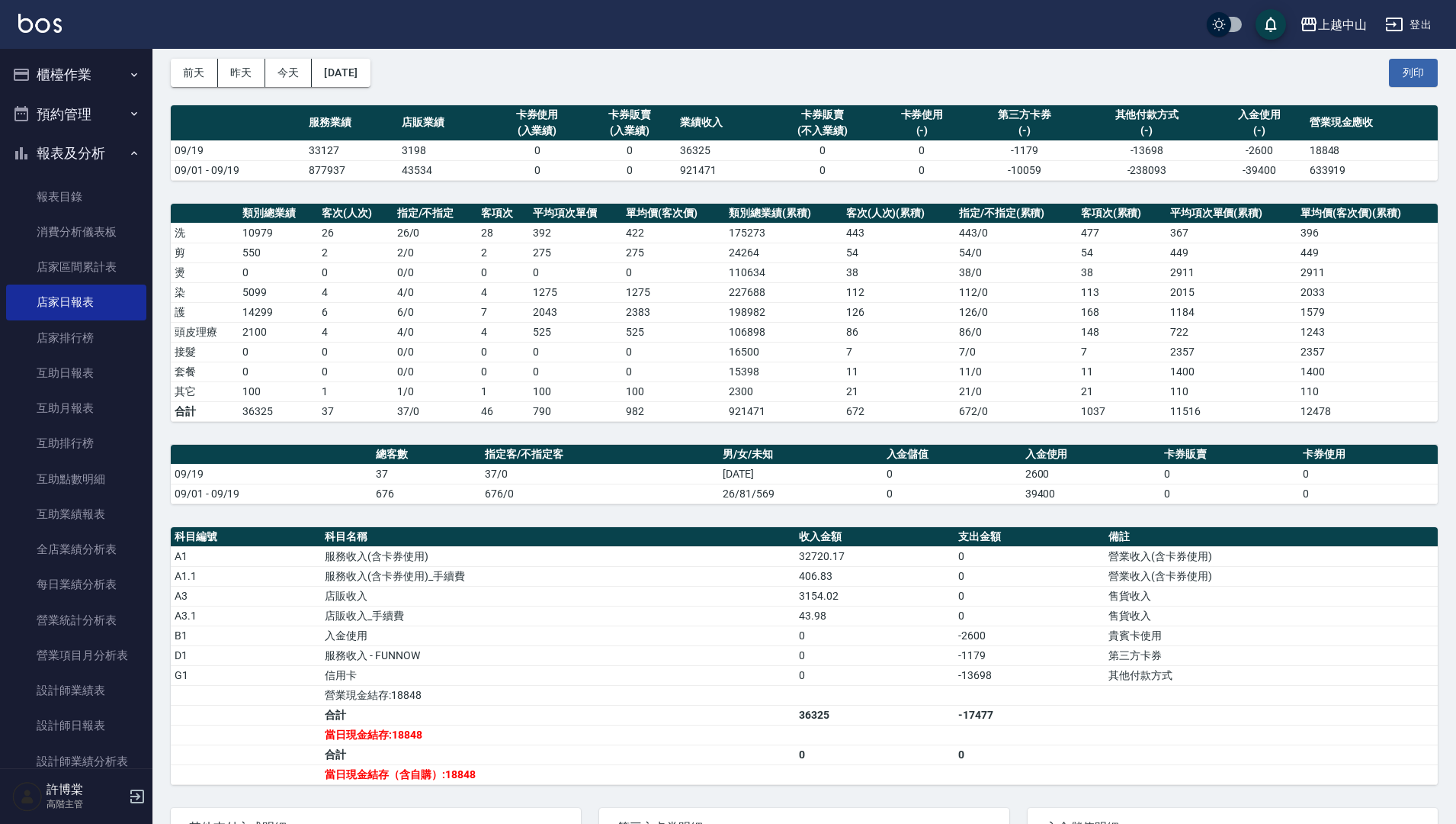
scroll to position [58, 0]
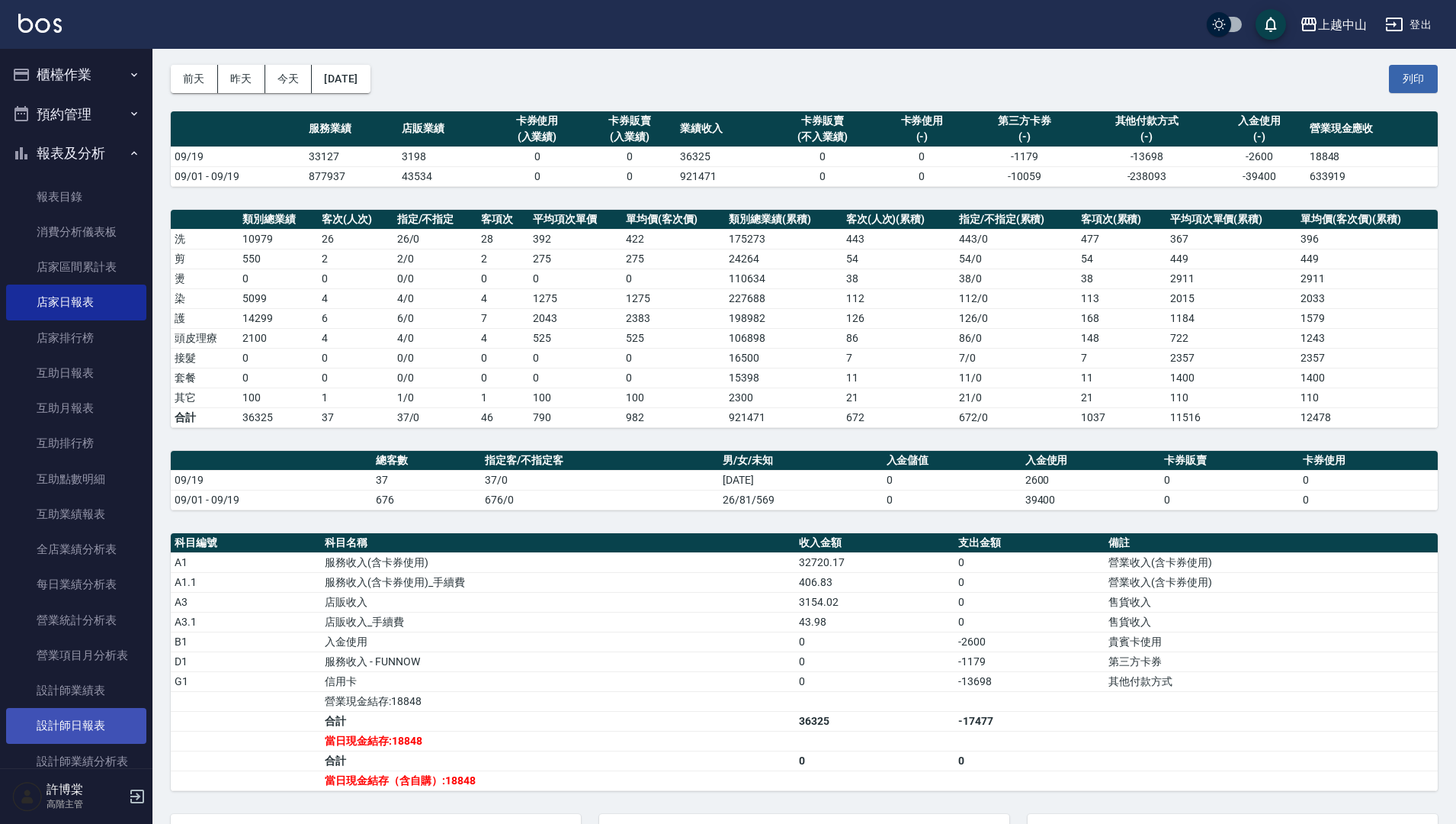
click at [99, 719] on link "設計師日報表" at bounding box center [76, 725] width 141 height 35
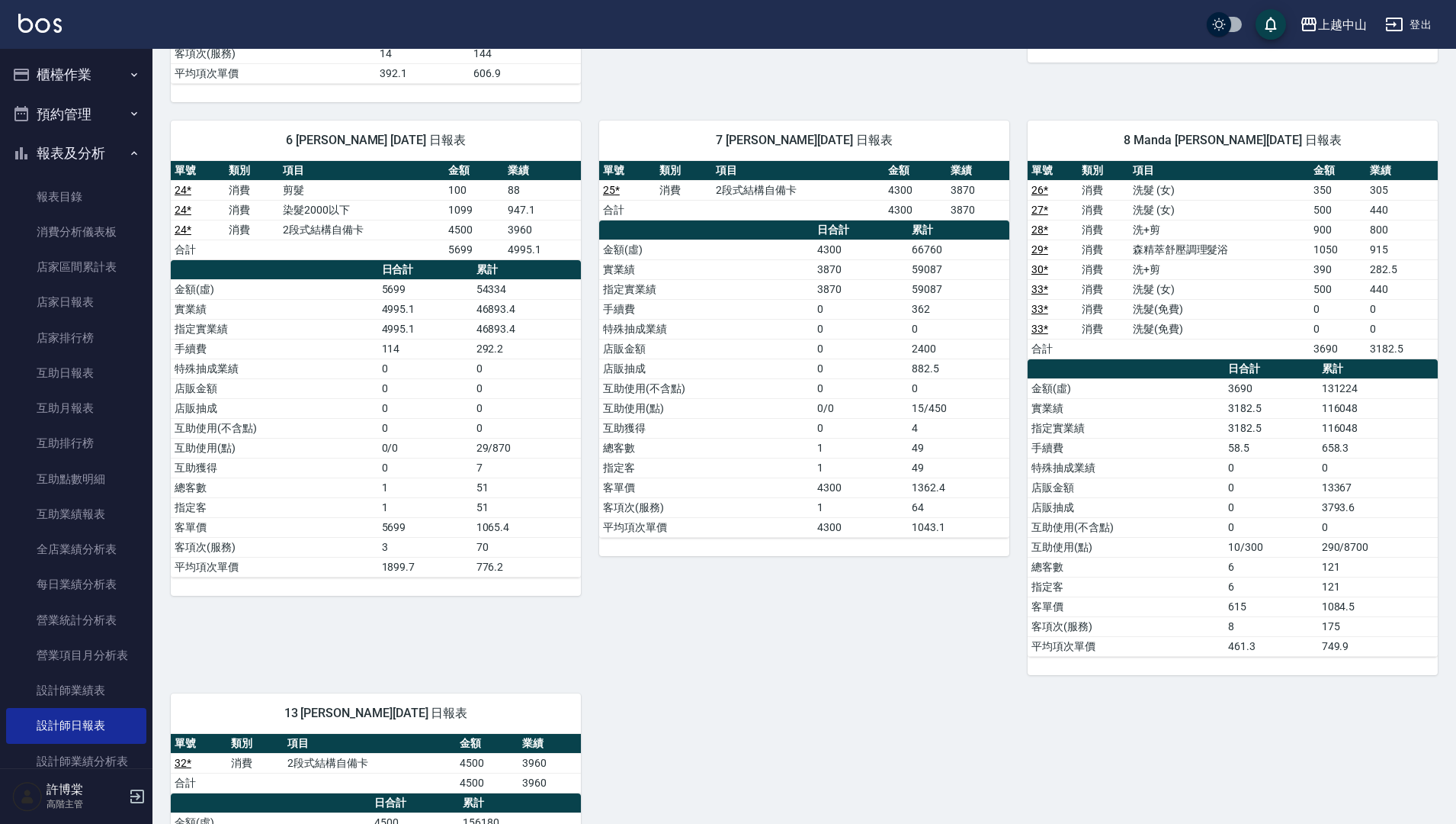
scroll to position [1084, 0]
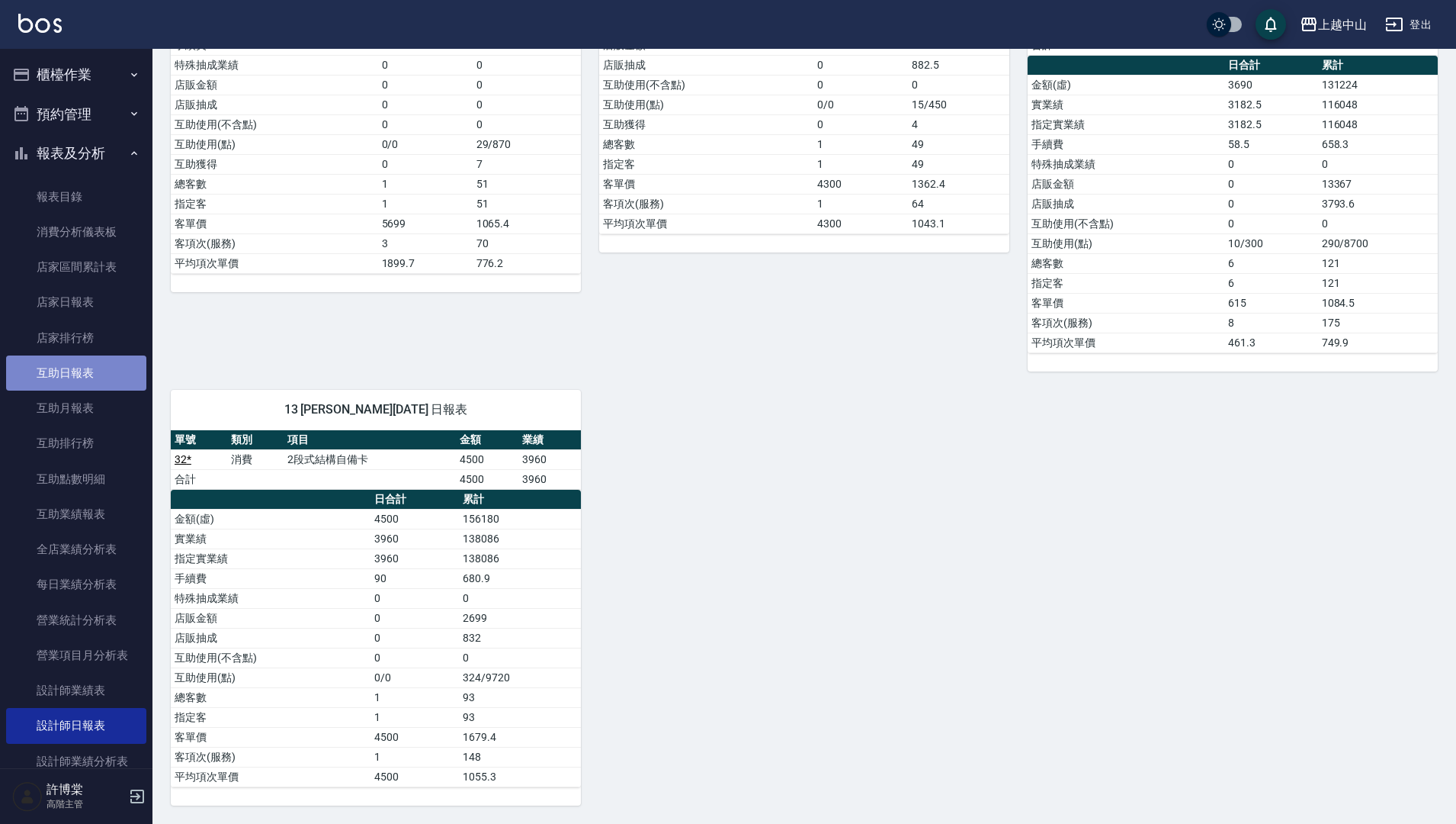
click at [78, 360] on link "互助日報表" at bounding box center [76, 373] width 141 height 35
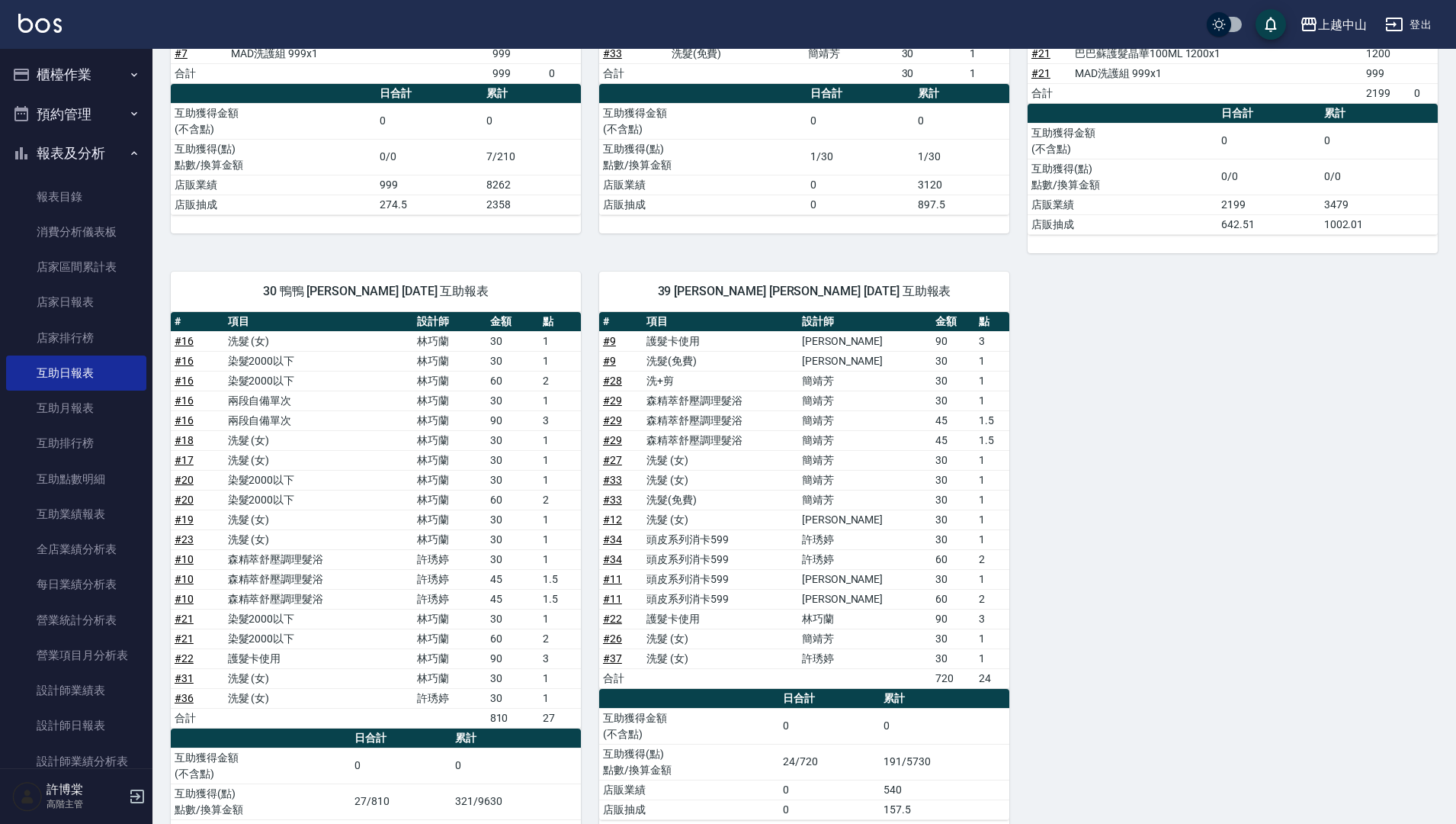
scroll to position [313, 0]
